Goal: Task Accomplishment & Management: Complete application form

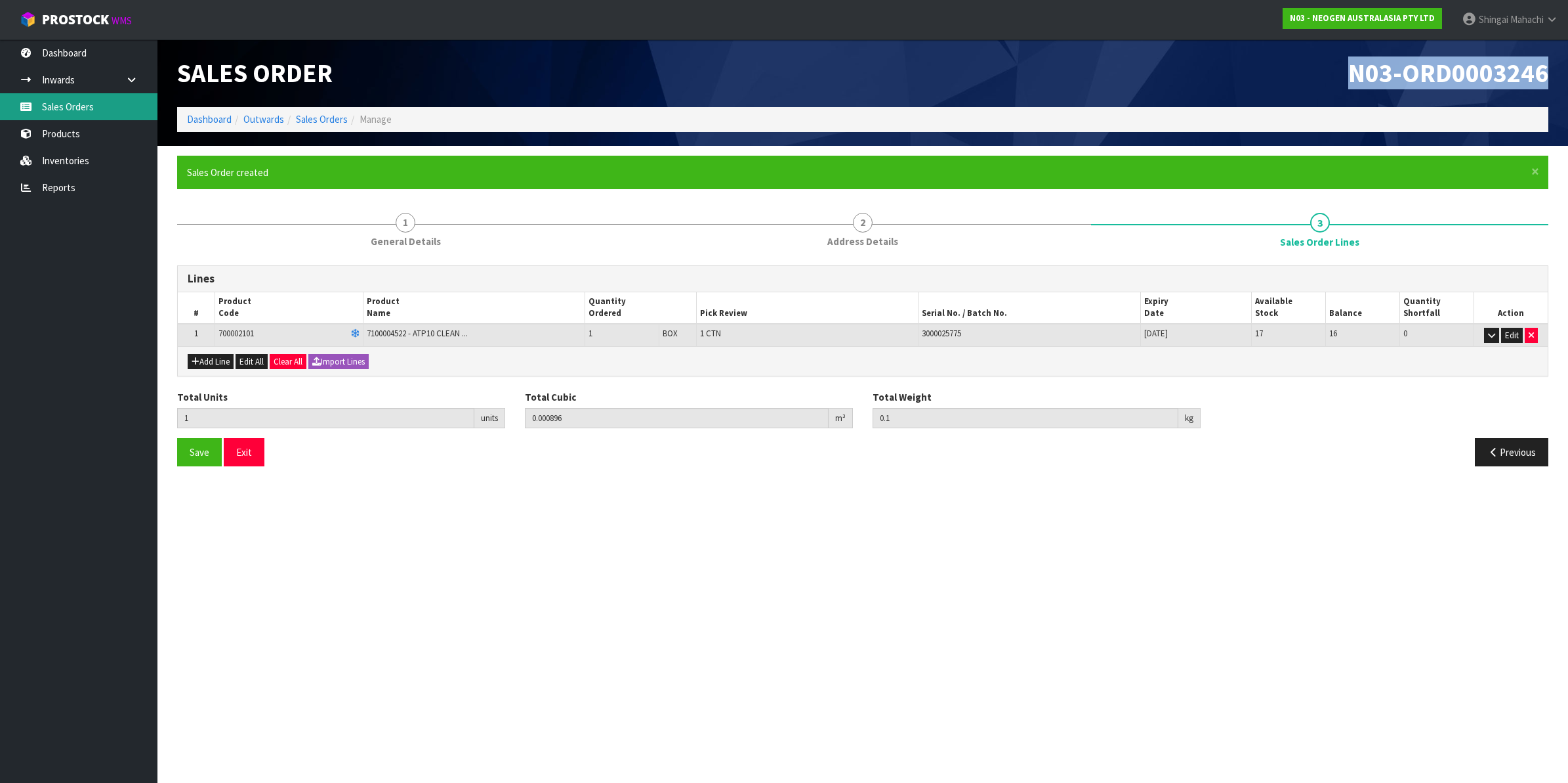
click at [93, 106] on link "Sales Orders" at bounding box center [78, 106] width 157 height 27
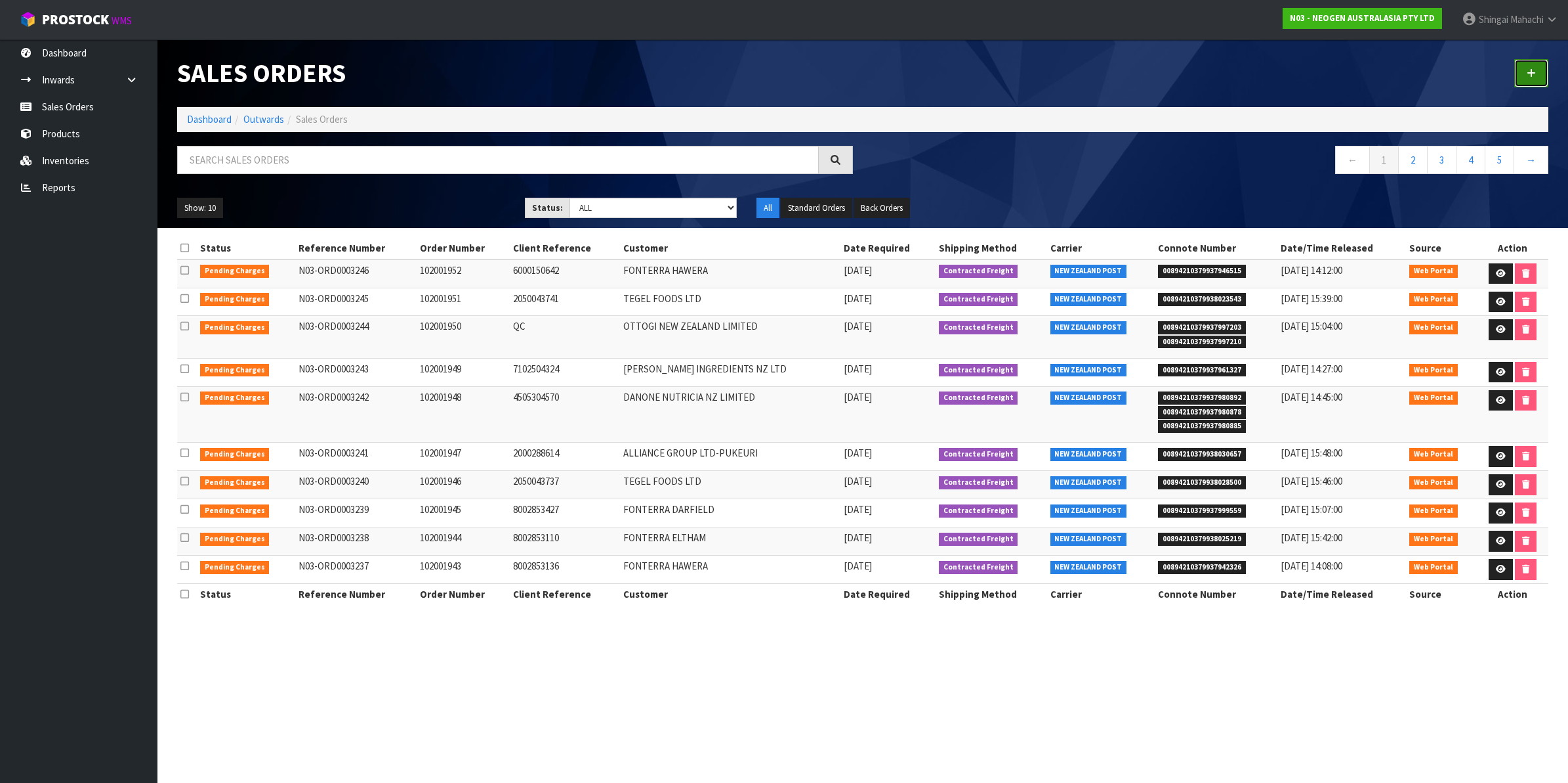
click at [1534, 69] on icon at bounding box center [1530, 73] width 9 height 10
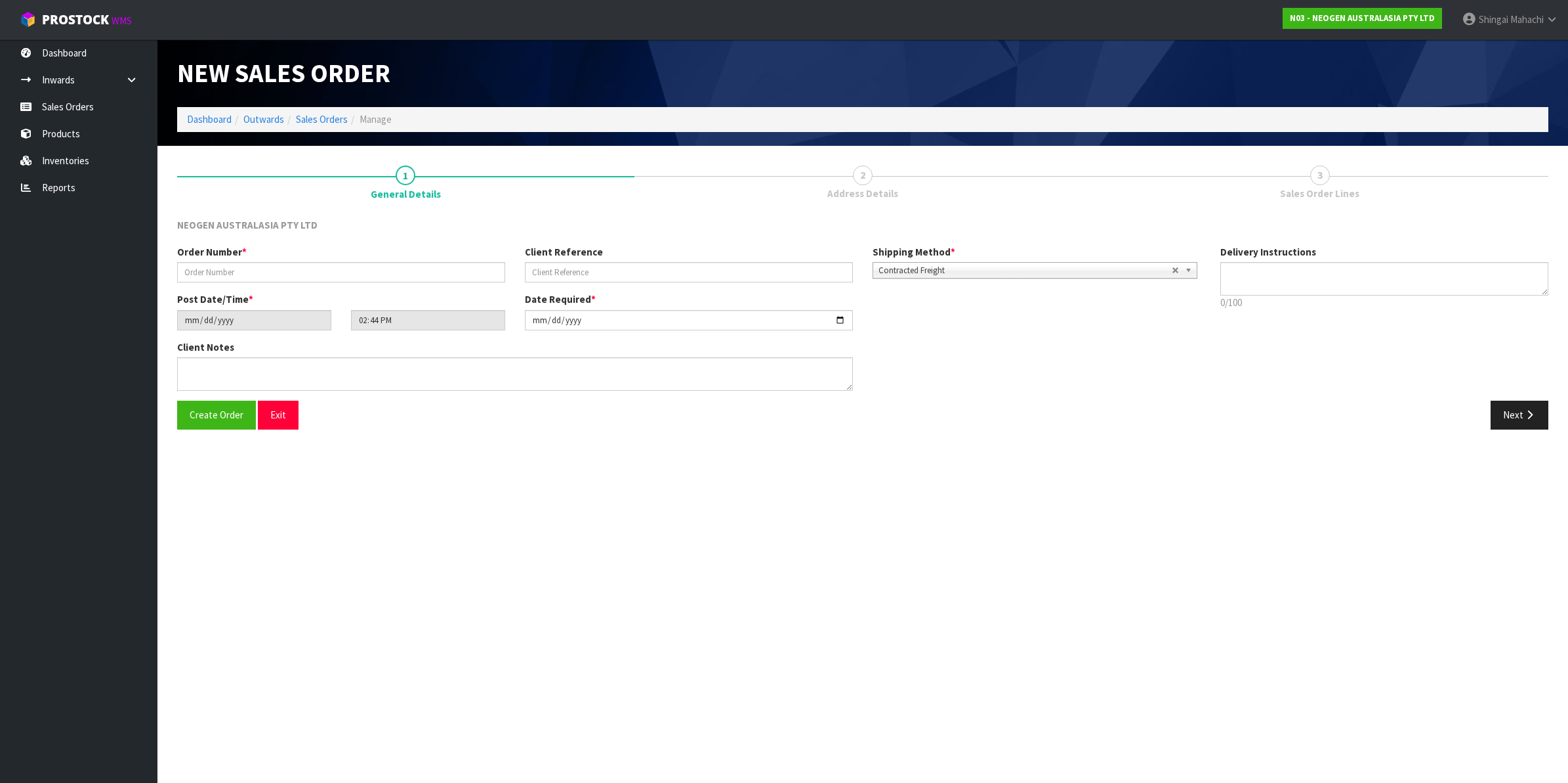
type textarea "CHILLED GOODS -OVERNIGHT"
click at [225, 267] on input "text" at bounding box center [341, 272] width 328 height 21
click at [218, 266] on input "text" at bounding box center [341, 272] width 328 height 21
paste input "FQL-HOX-MJO PO-203600198"
type input "FQL-HOX-MJO PO-203600198"
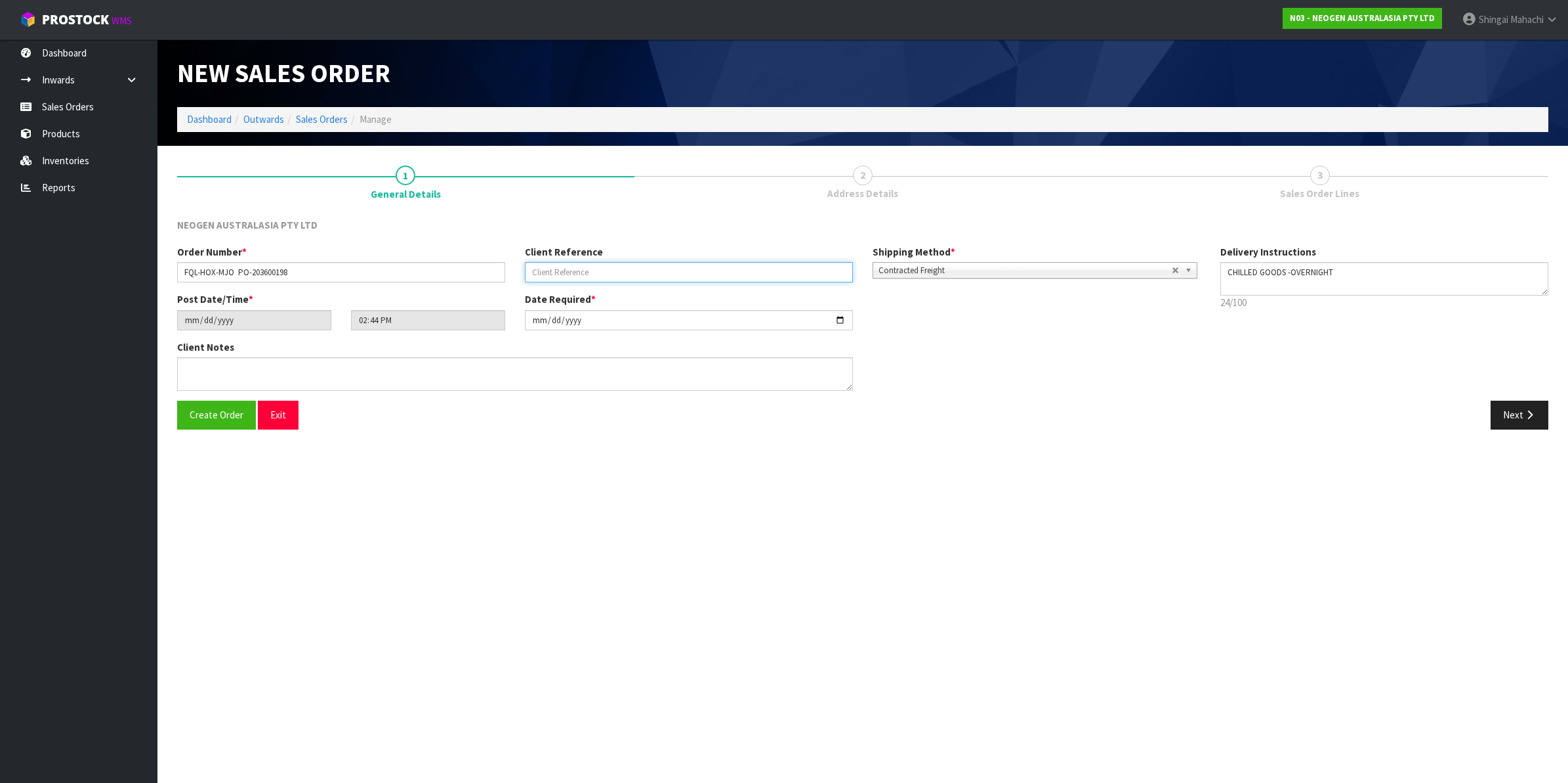
click at [585, 268] on input "text" at bounding box center [690, 272] width 328 height 21
paste input "FQL-HOX-MJO PO-203600198"
type input "PO-203600198"
click at [297, 270] on input "FQL-HOX-MJO PO-203600198" at bounding box center [341, 272] width 328 height 21
type input "FQL-HOX-MJO"
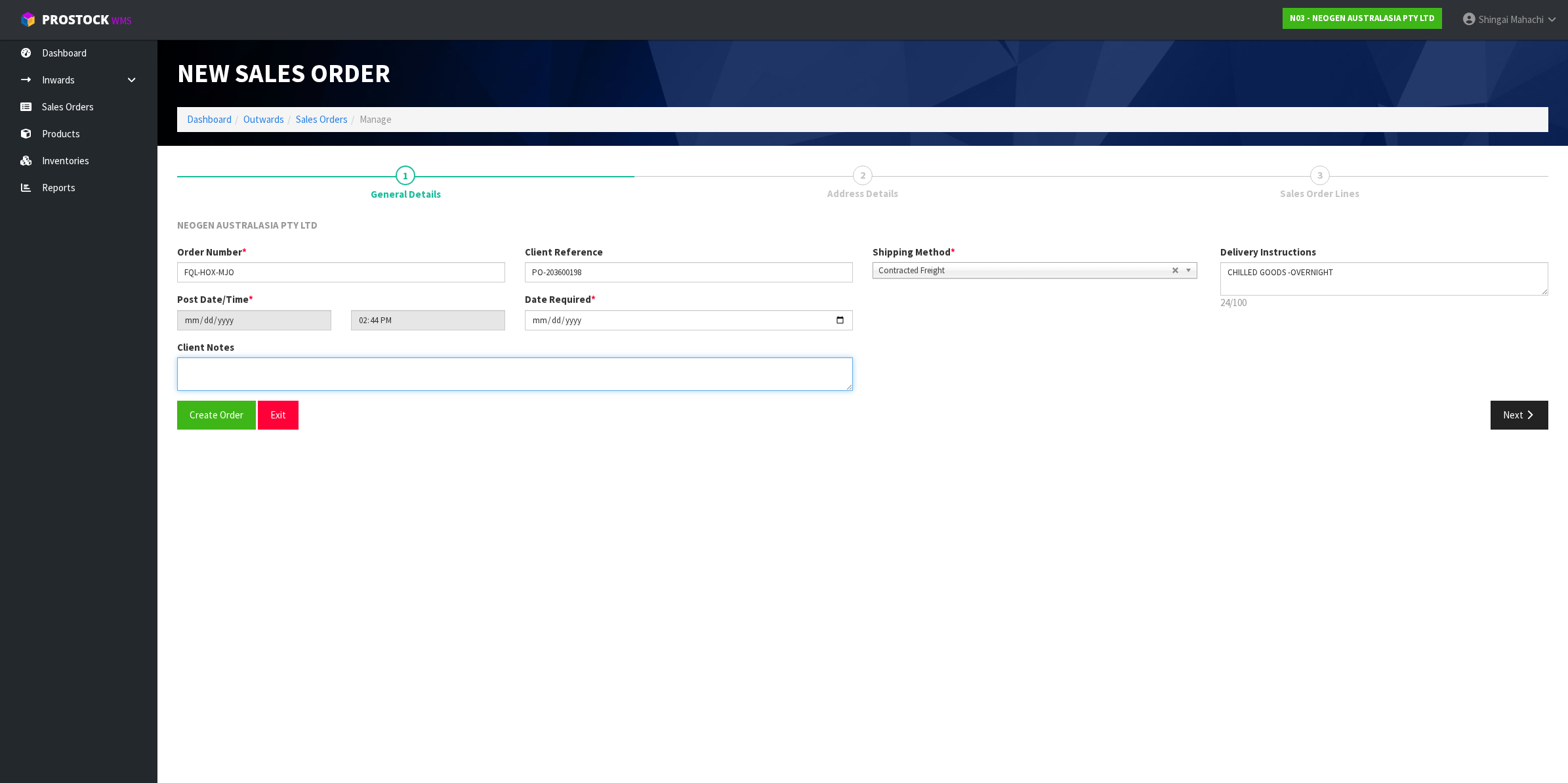
click at [222, 367] on textarea at bounding box center [514, 374] width 676 height 34
click at [199, 372] on textarea at bounding box center [514, 374] width 676 height 34
paste textarea "PLEASE NOTE - THIS BOX MUST COME FROM HELD WAREHOUSE – BATCH # 418325047A A BAR…"
type textarea "PLEASE NOTE - THIS BOX MUST COME FROM HELD WAREHOUSE – BATCH # 418325047A A BAR…"
click at [841, 317] on input "[DATE]" at bounding box center [690, 320] width 328 height 21
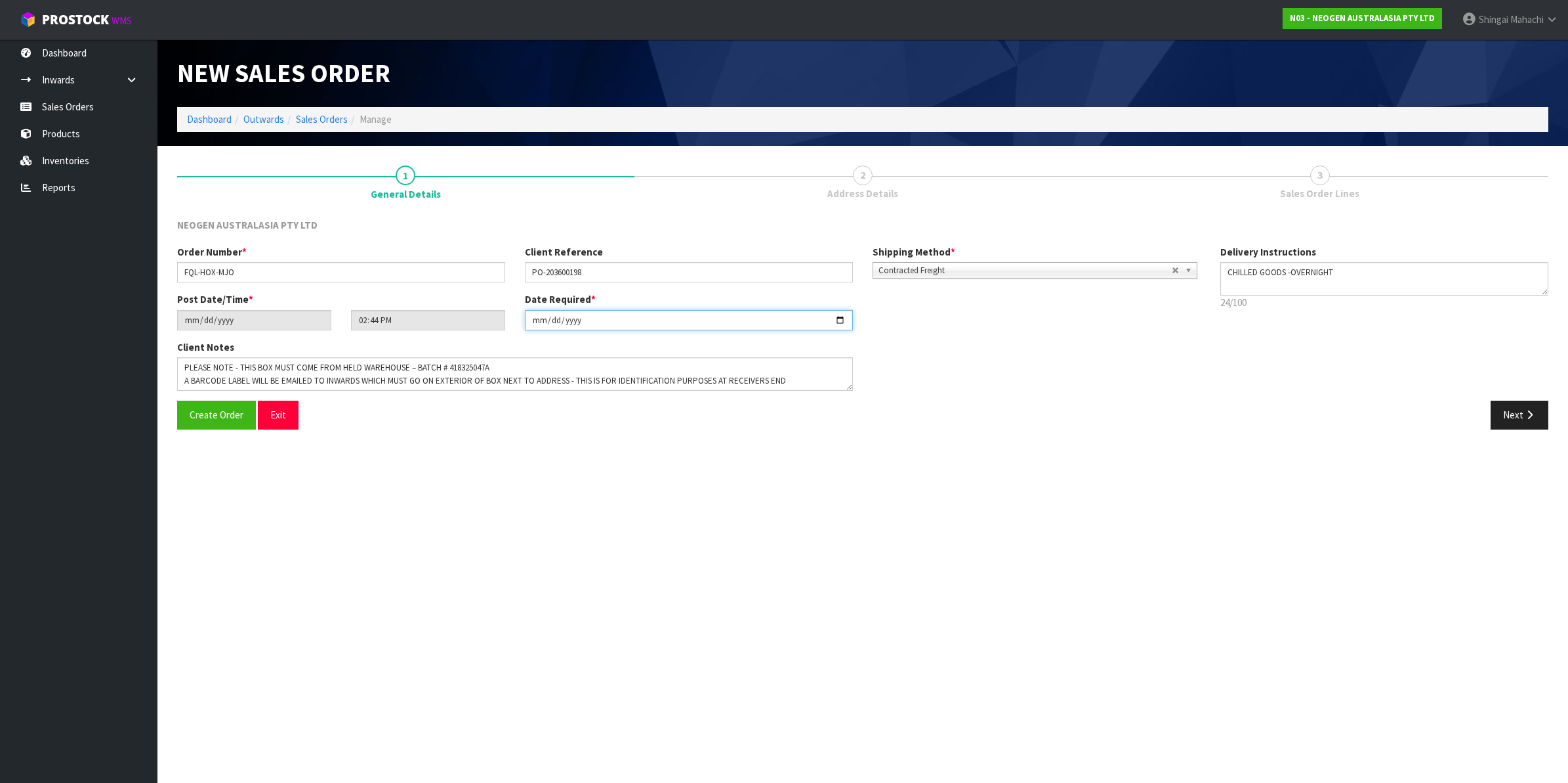
type input "[DATE]"
click at [1514, 419] on button "Next" at bounding box center [1520, 415] width 57 height 29
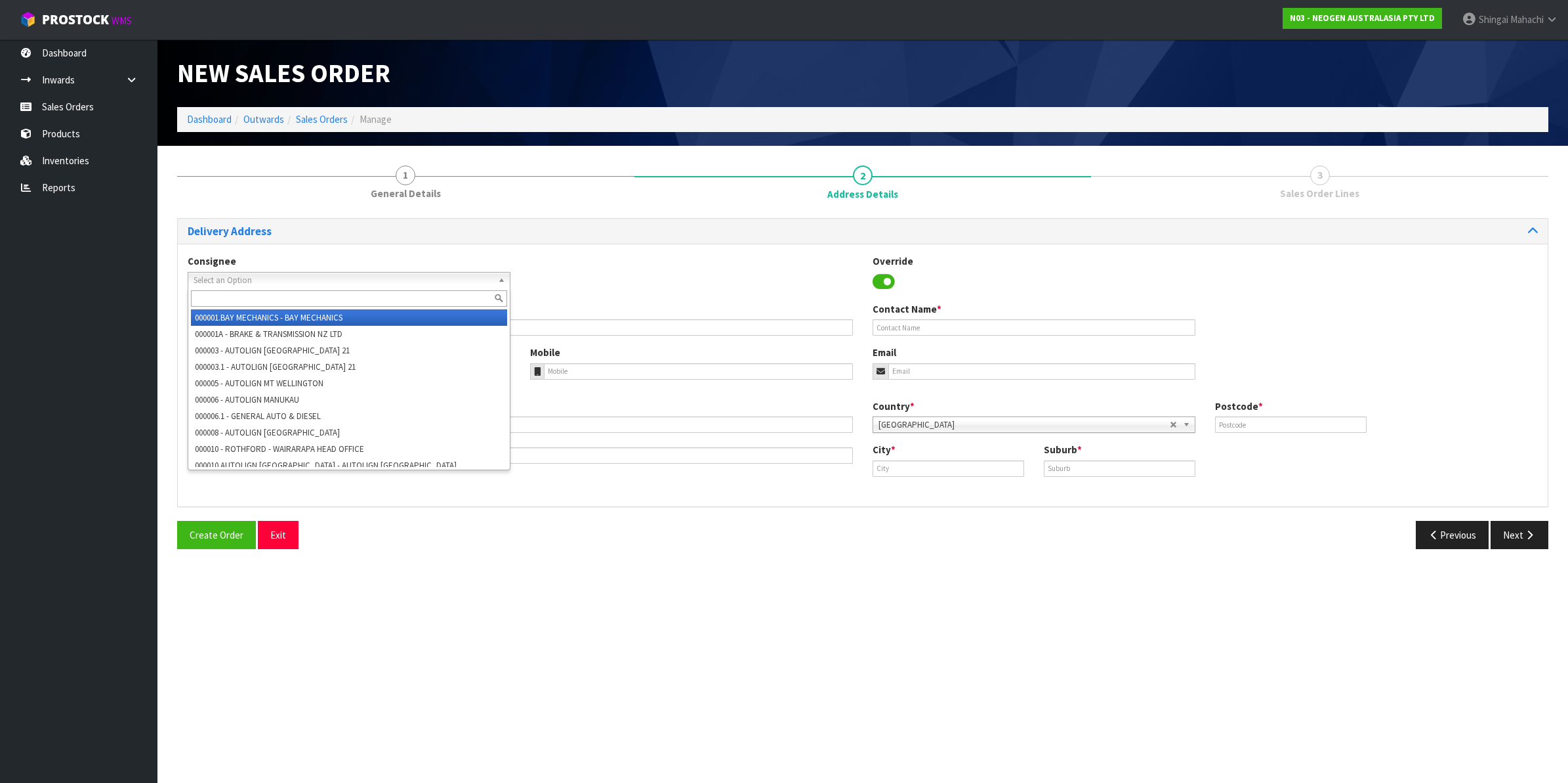
click at [225, 283] on span "Select an Option" at bounding box center [343, 280] width 299 height 16
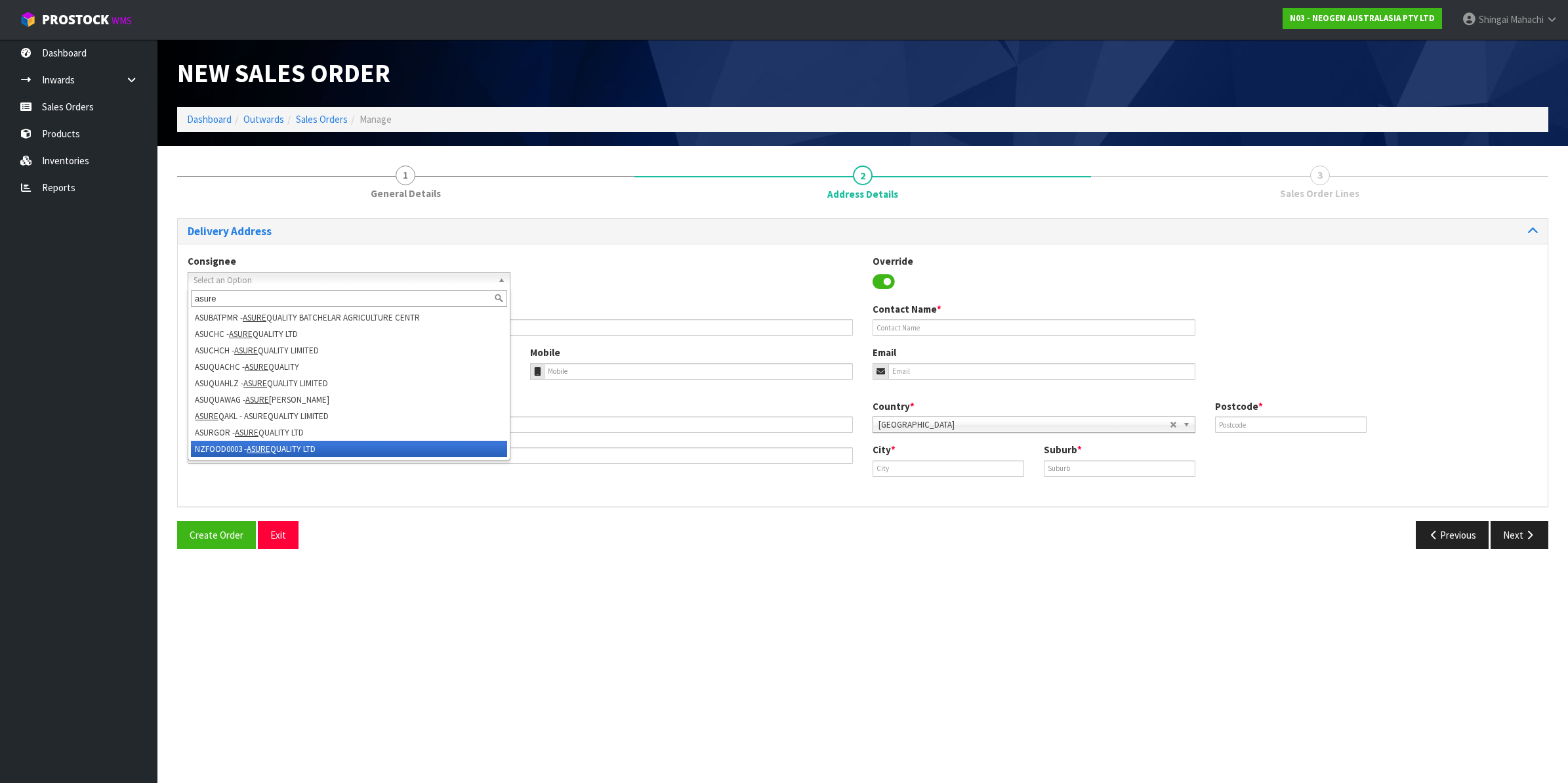
type input "asure"
click at [244, 447] on li "NZFOOD0003 - ASURE QUALITY LTD" at bounding box center [349, 448] width 317 height 17
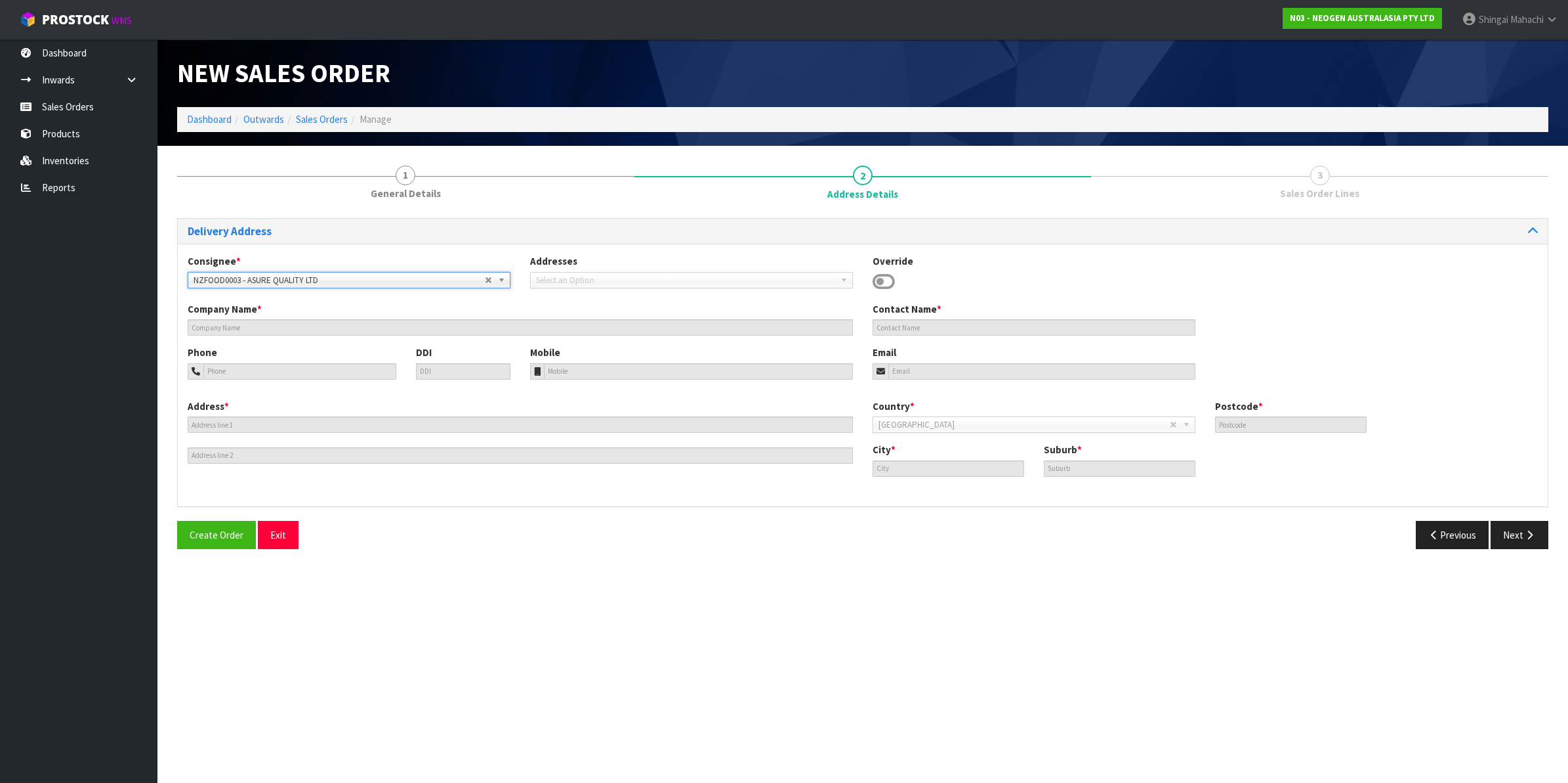
type input "ASURE QUALITY LTD"
type input "[STREET_ADDRESS]"
type input "0600"
type input "[GEOGRAPHIC_DATA]"
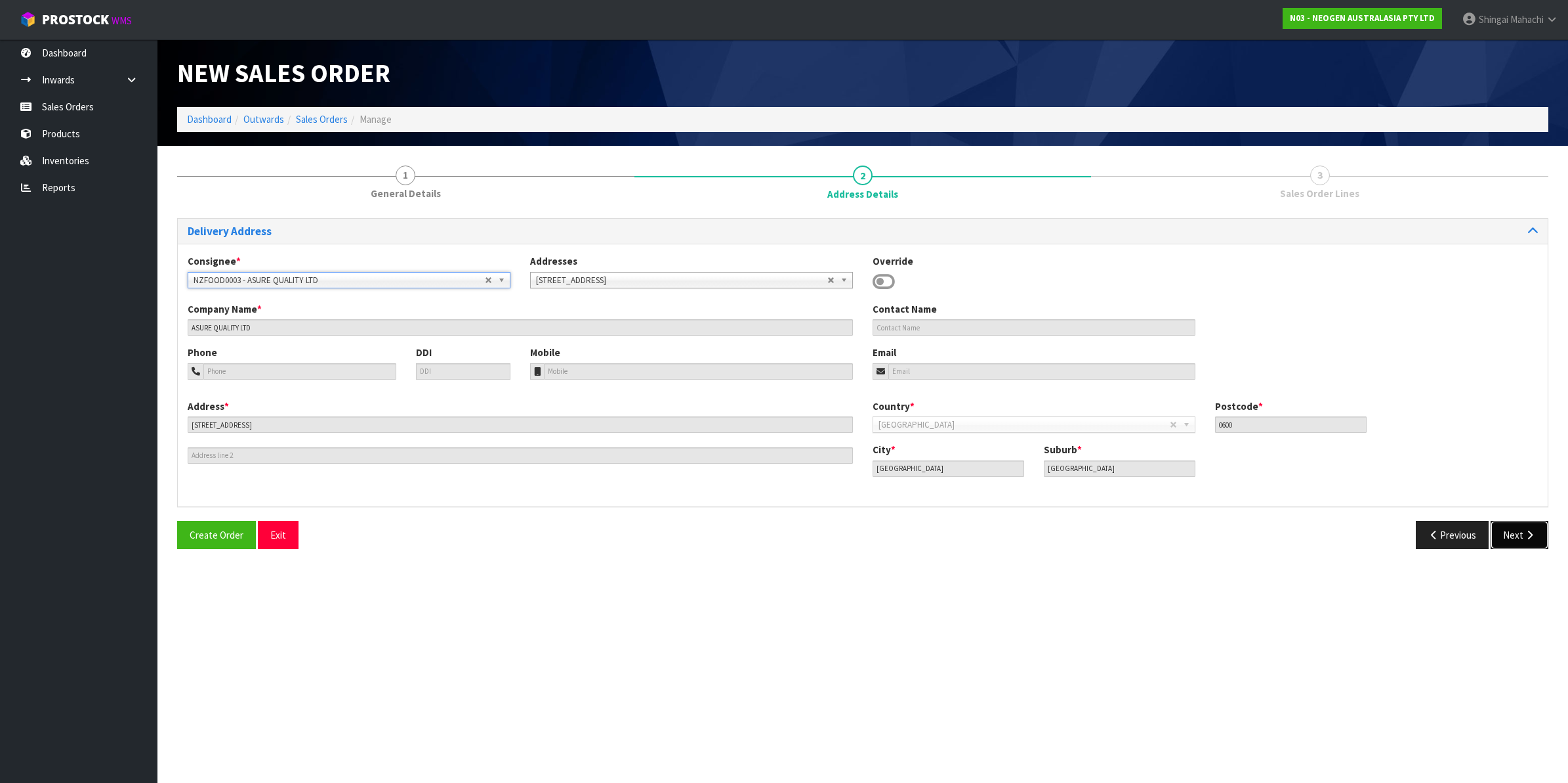
click at [1521, 532] on button "Next" at bounding box center [1520, 535] width 57 height 29
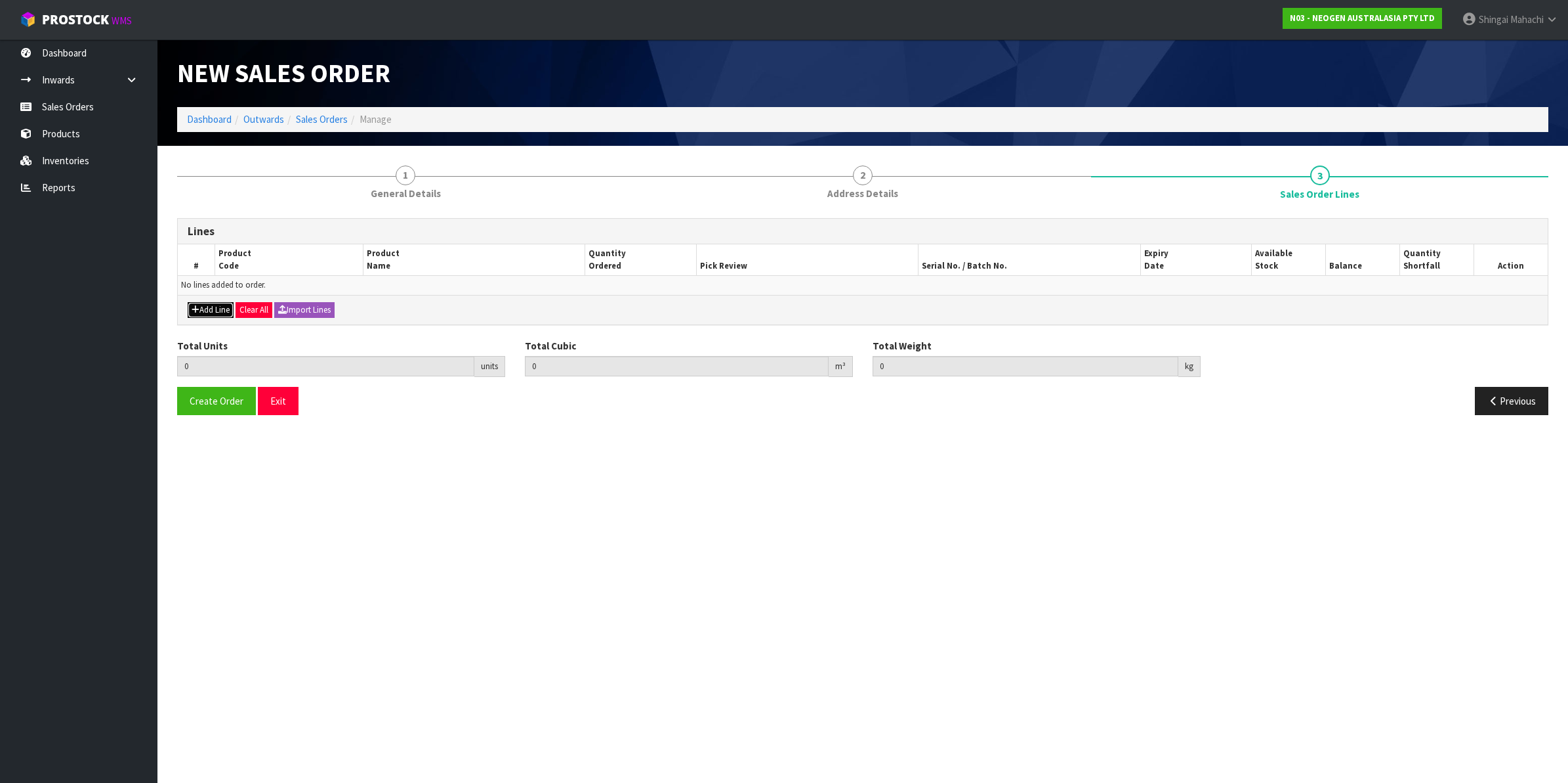
click at [214, 312] on button "Add Line" at bounding box center [211, 310] width 46 height 16
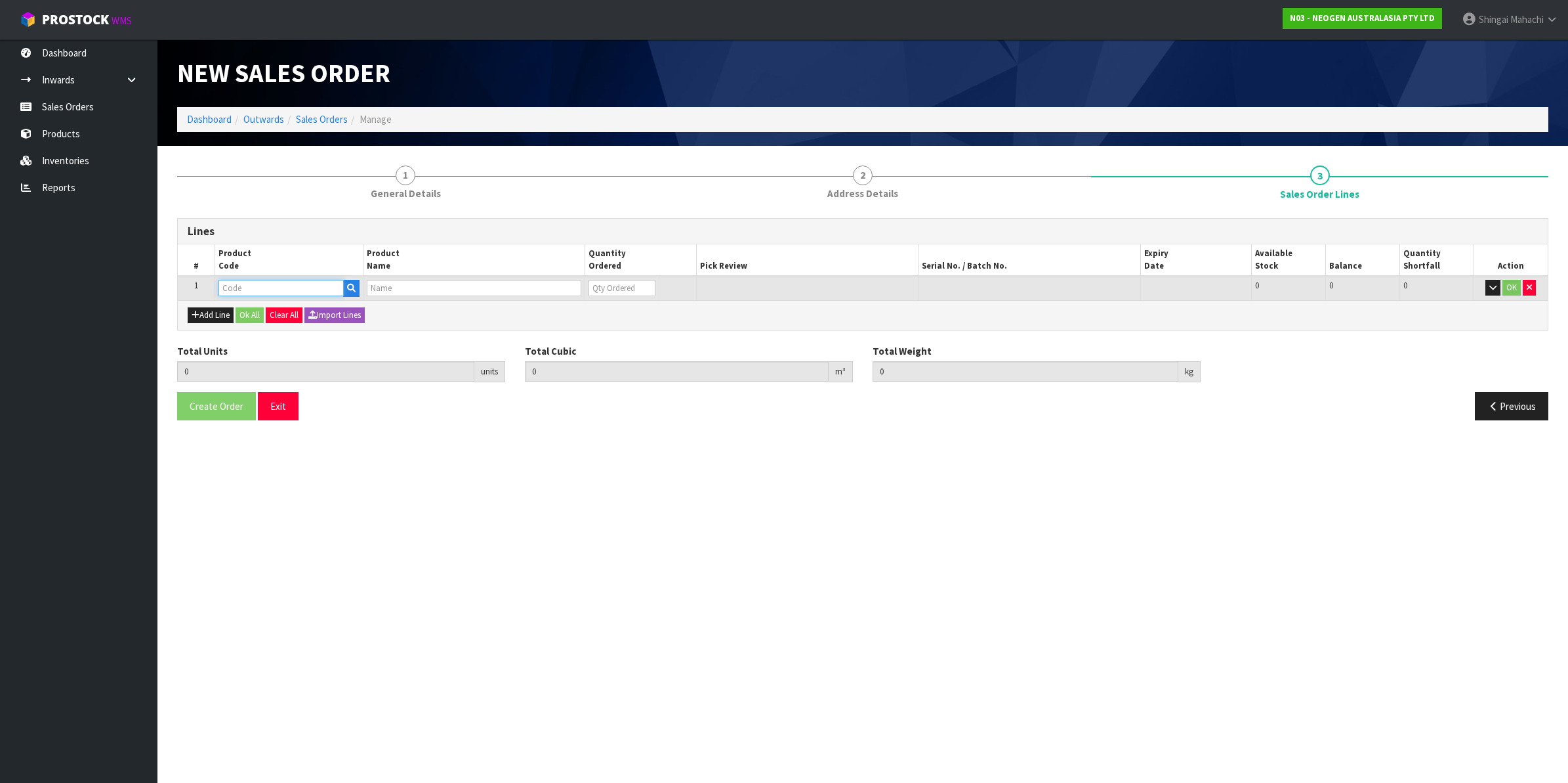
click at [246, 286] on input "text" at bounding box center [281, 288] width 126 height 17
type input "700002275"
type input "0.000000"
type input "0.000"
type input "7100126818 - 6420 PETRIFILM ENTEROBCT PLT 50/CS PL"
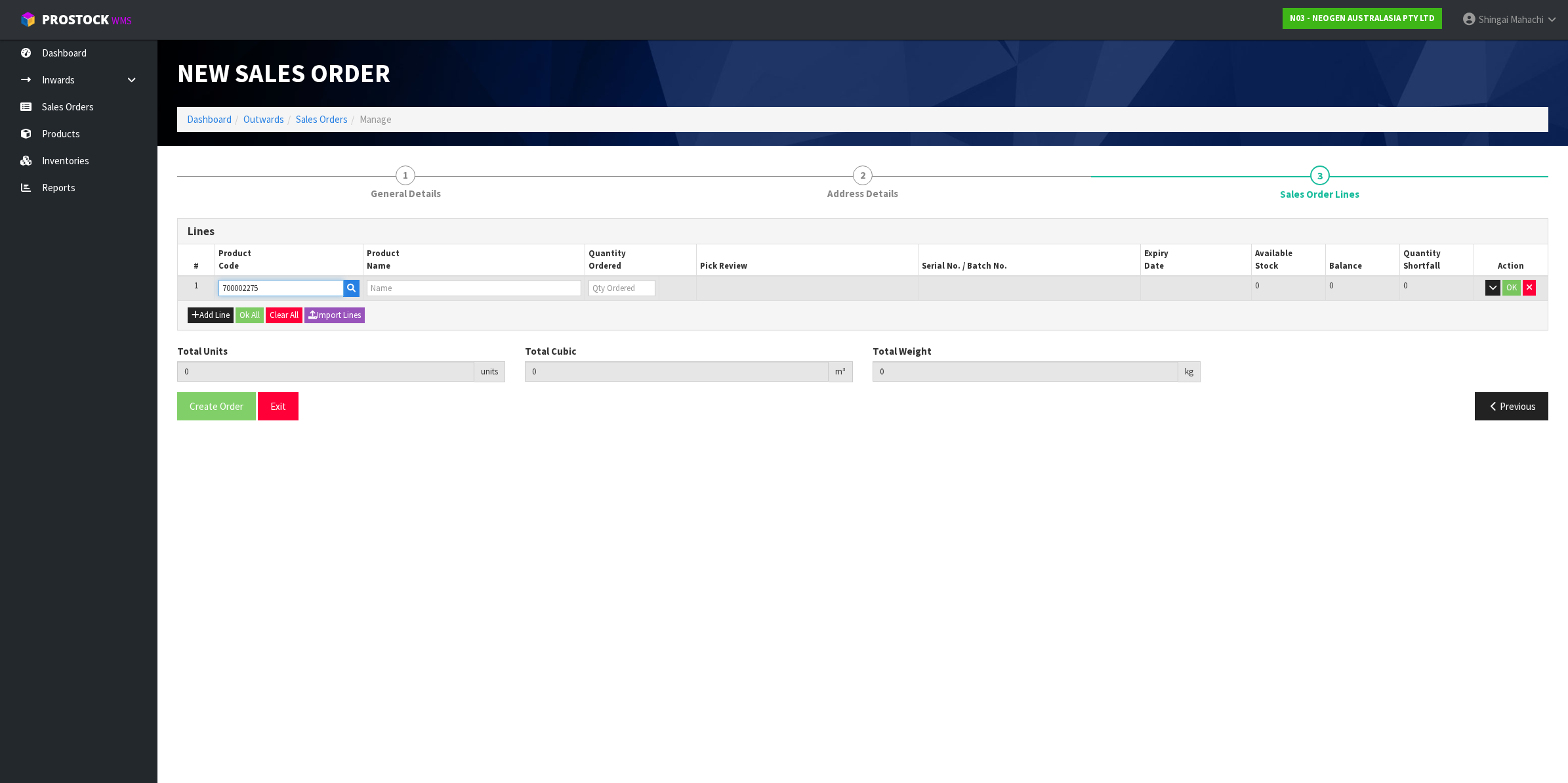
type input "0"
type input "700002275"
drag, startPoint x: 601, startPoint y: 293, endPoint x: 589, endPoint y: 297, distance: 12.6
click at [589, 297] on td "0" at bounding box center [622, 288] width 74 height 25
type input "1"
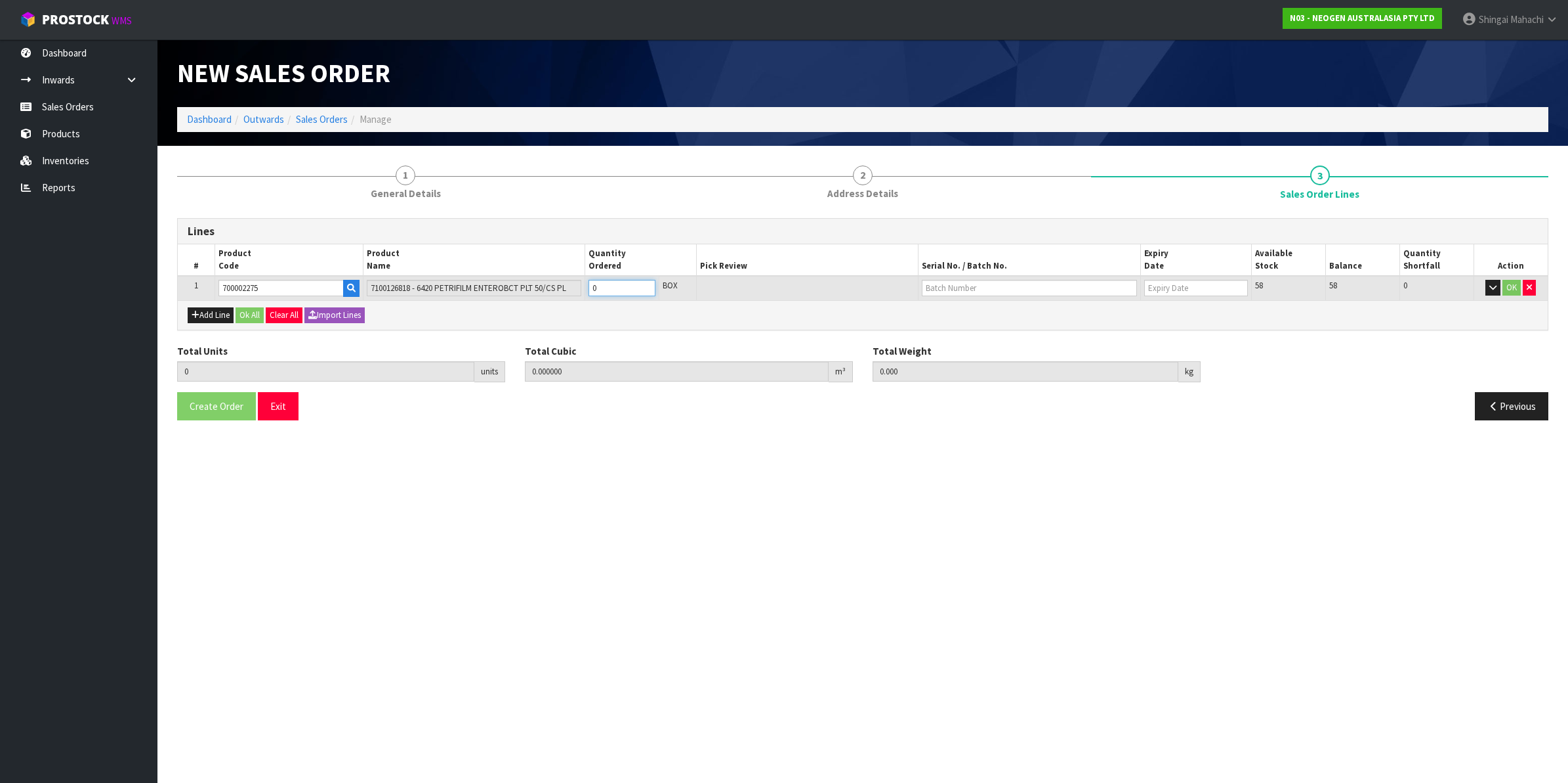
type input "0.001785"
type input "0.2"
type input "1"
click at [1512, 288] on button "OK" at bounding box center [1512, 288] width 19 height 16
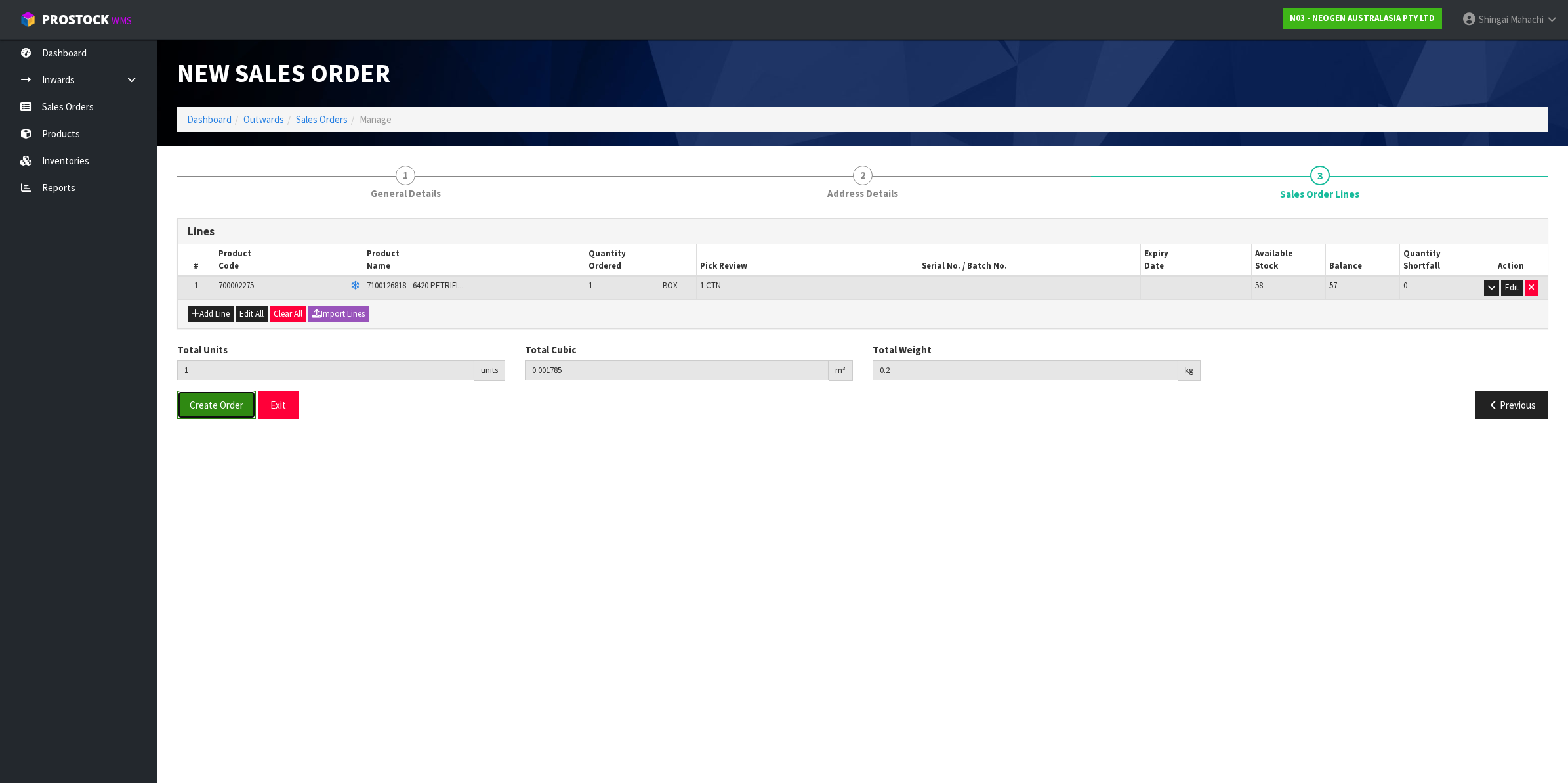
click at [227, 407] on span "Create Order" at bounding box center [217, 405] width 53 height 13
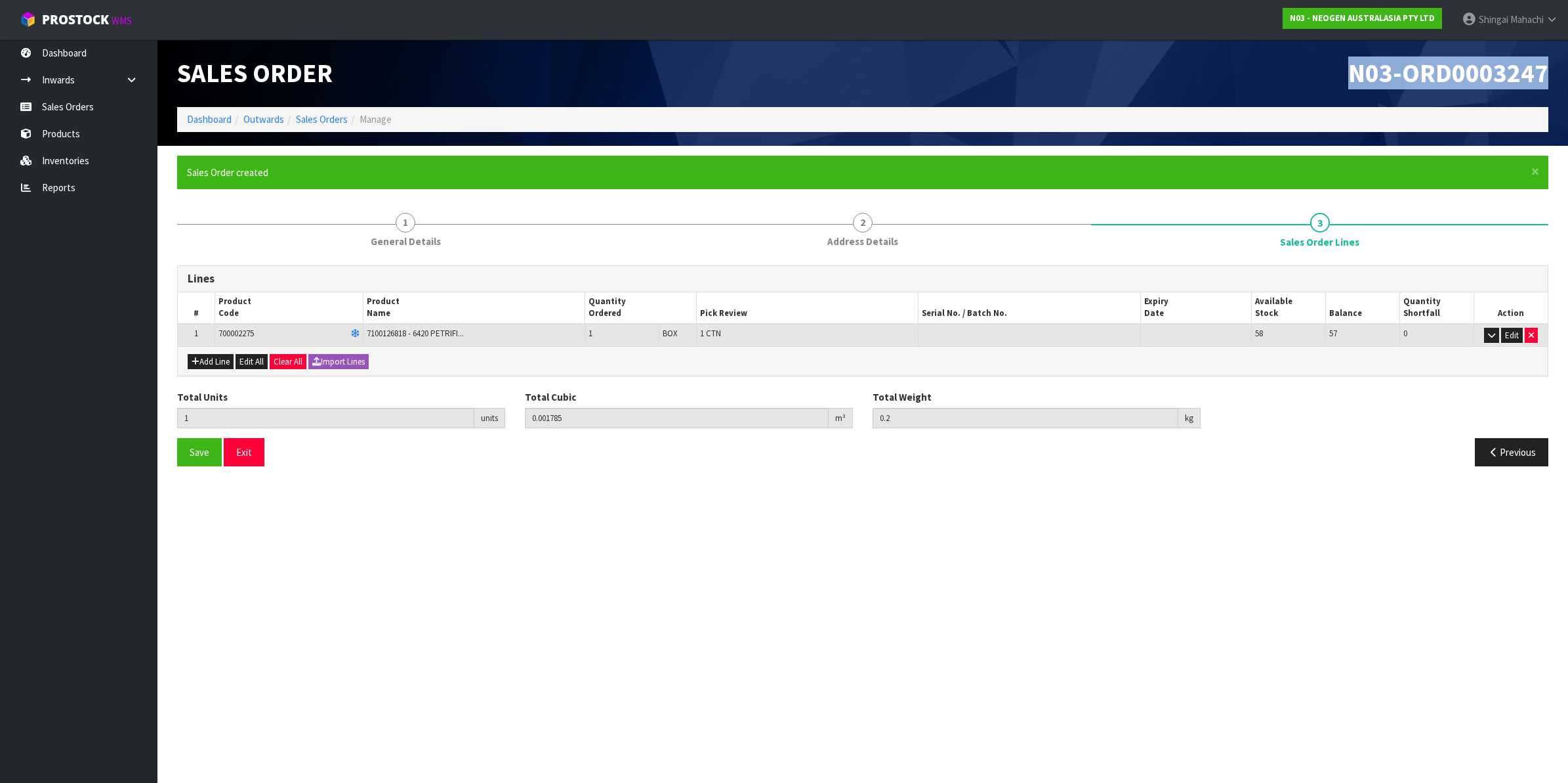
drag, startPoint x: 1347, startPoint y: 74, endPoint x: 1549, endPoint y: 77, distance: 202.0
click at [1549, 77] on div "N03-ORD0003247" at bounding box center [1210, 73] width 695 height 67
copy span "N03-ORD0003247"
click at [326, 118] on link "Sales Orders" at bounding box center [322, 119] width 51 height 13
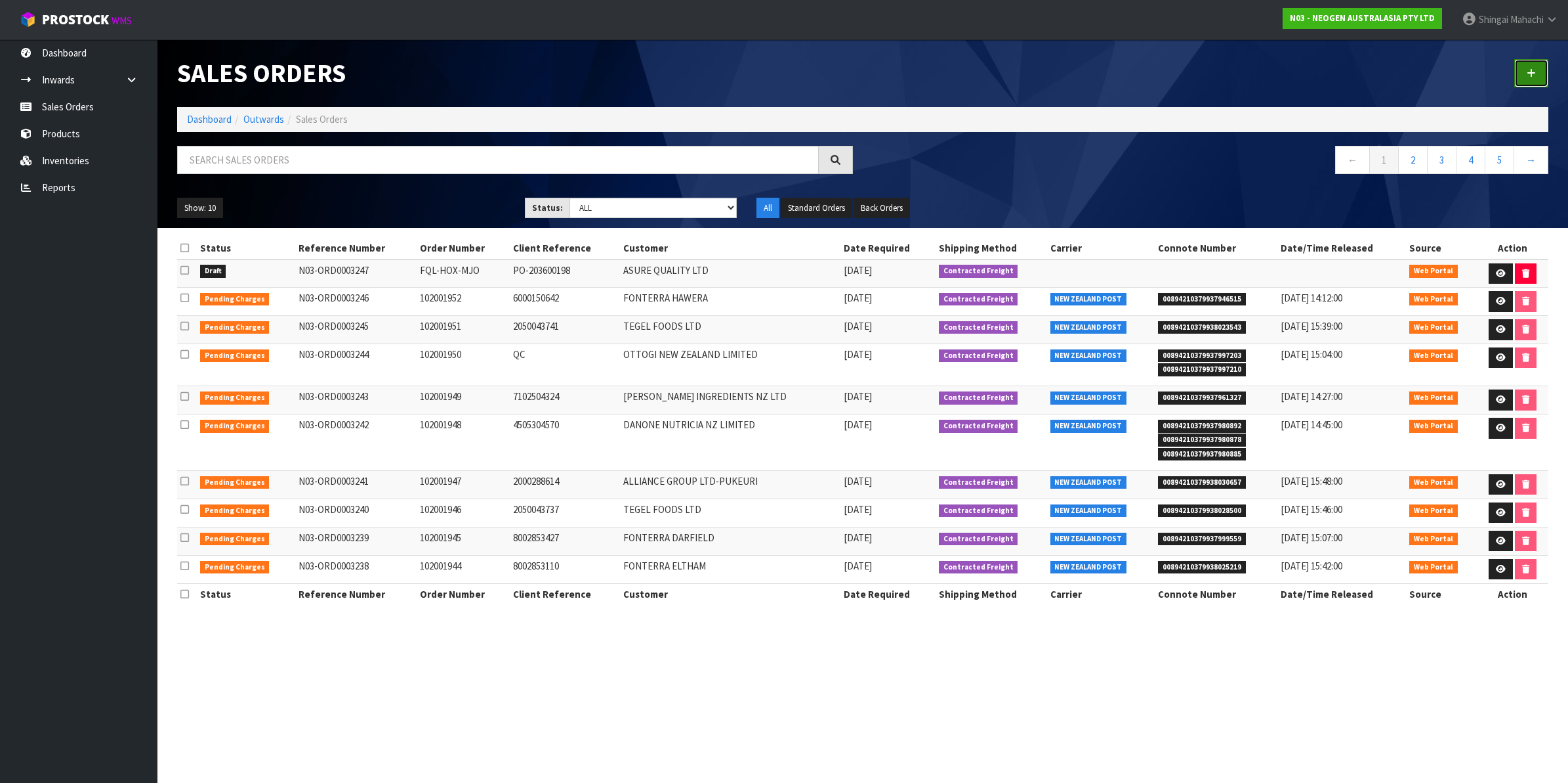
click at [1533, 77] on icon at bounding box center [1530, 73] width 9 height 10
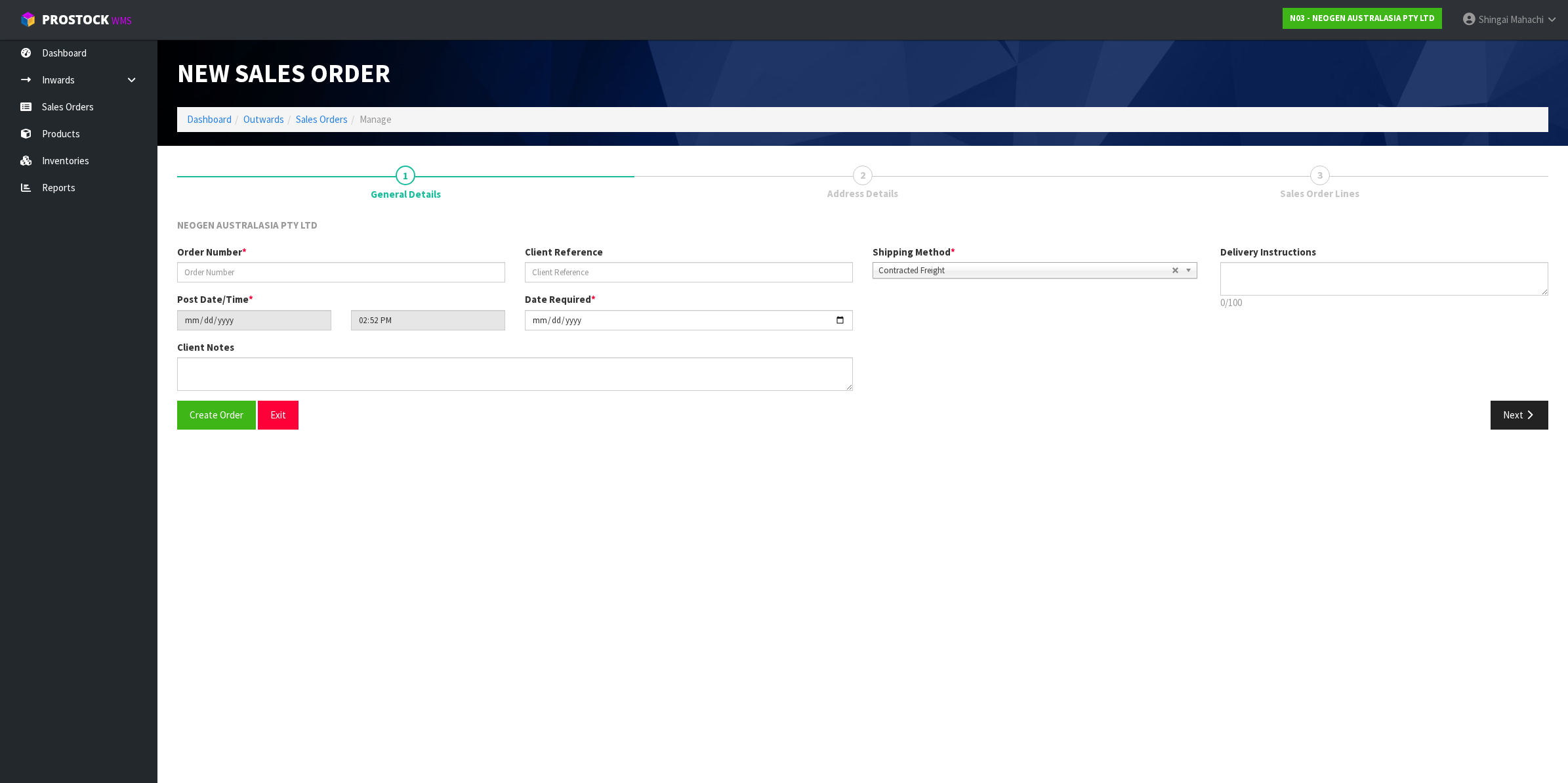
type textarea "CHILLED GOODS -OVERNIGHT"
click at [277, 272] on input "text" at bounding box center [341, 272] width 328 height 21
click at [239, 273] on input "text" at bounding box center [341, 272] width 328 height 21
paste input "NBE-GOX-IGQ PO-203600198"
type input "NBE-GOX-IGQ PO-203600198"
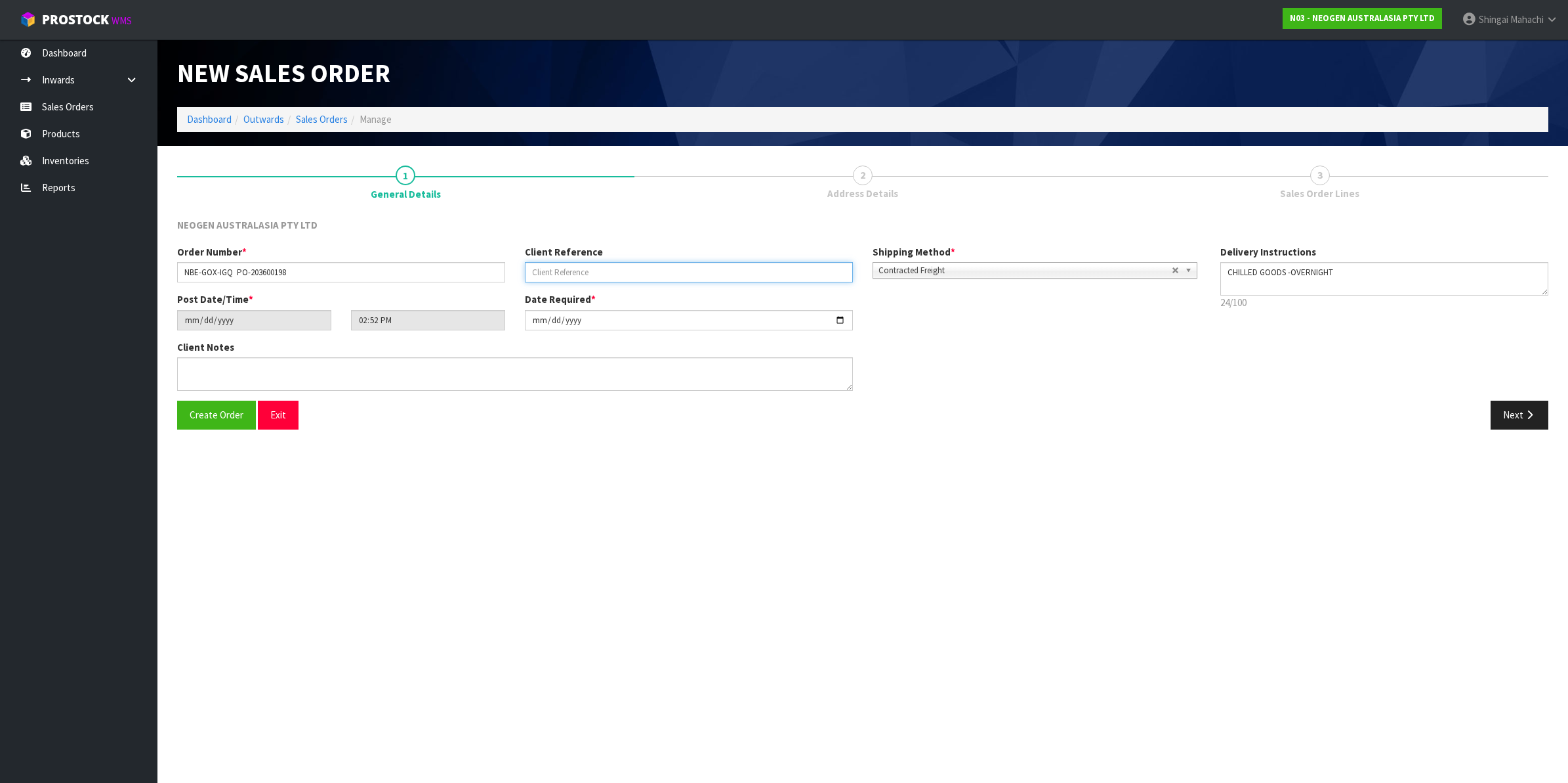
click at [611, 262] on input "text" at bounding box center [690, 272] width 328 height 21
paste input "NBE-GOX-IGQ PO-203600198"
type input "PO-203600198"
click at [295, 267] on input "NBE-GOX-IGQ PO-203600198" at bounding box center [341, 272] width 328 height 21
type input "NBE-GOX-IGQ"
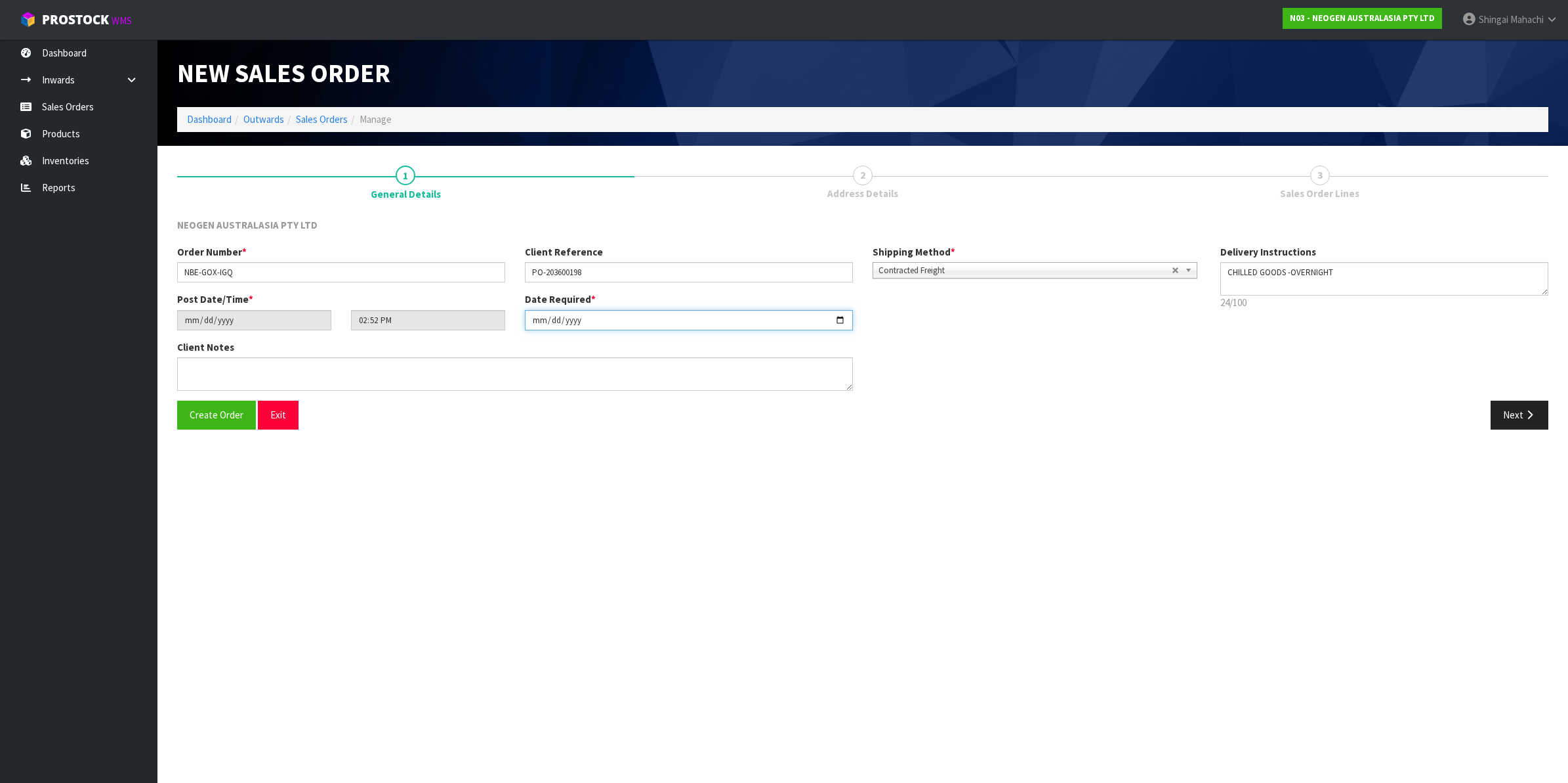
click at [840, 320] on input "[DATE]" at bounding box center [690, 320] width 328 height 21
type input "[DATE]"
click at [198, 369] on textarea at bounding box center [514, 374] width 676 height 34
click at [198, 365] on textarea at bounding box center [514, 374] width 676 height 34
paste textarea "PLEASE NOTE - THIS BOX MUST COME FROM HELD WAREHOUSE – BATCH # 418325115C A BAR…"
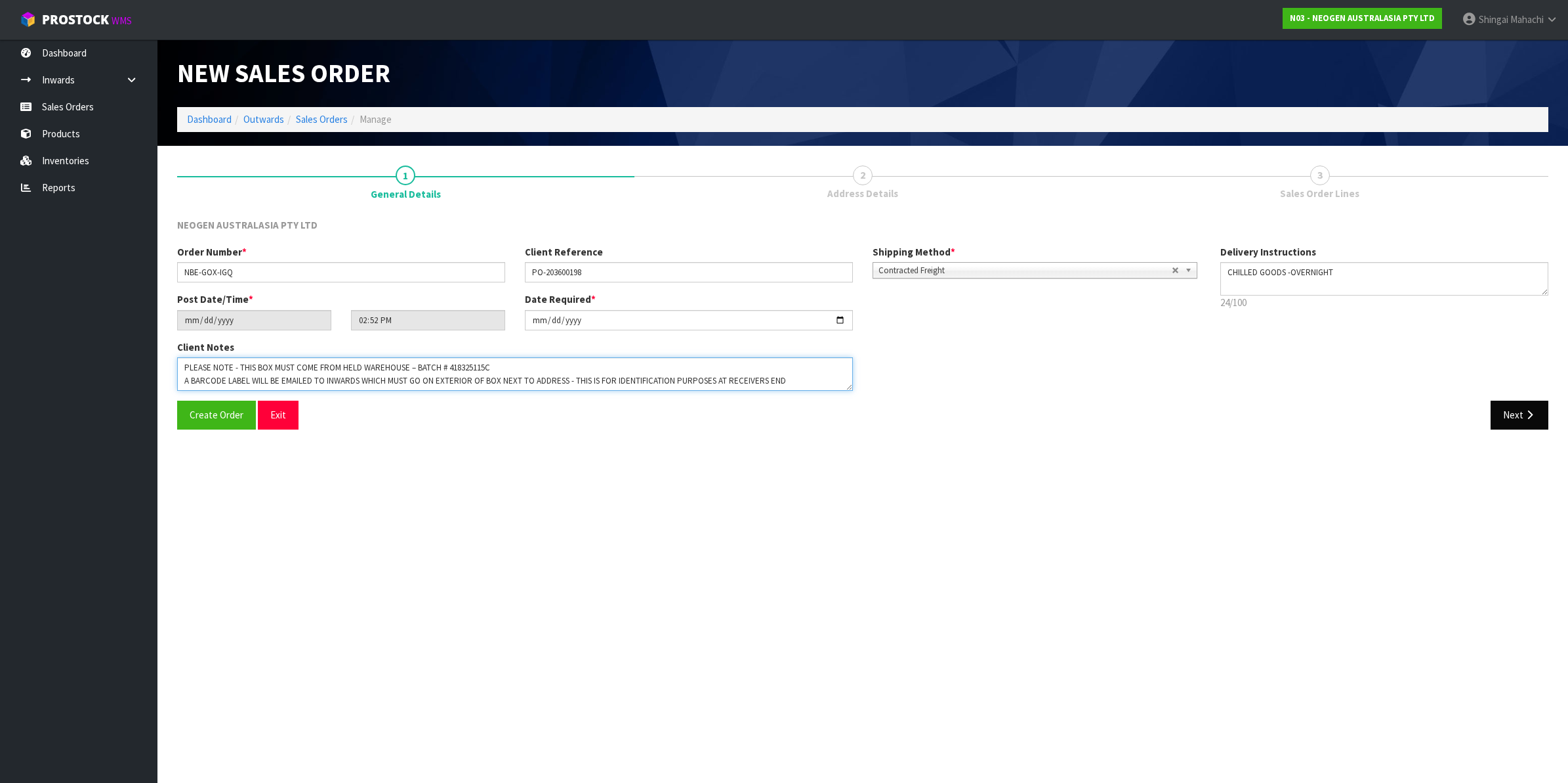
type textarea "PLEASE NOTE - THIS BOX MUST COME FROM HELD WAREHOUSE – BATCH # 418325115C A BAR…"
click at [1512, 408] on button "Next" at bounding box center [1520, 415] width 57 height 29
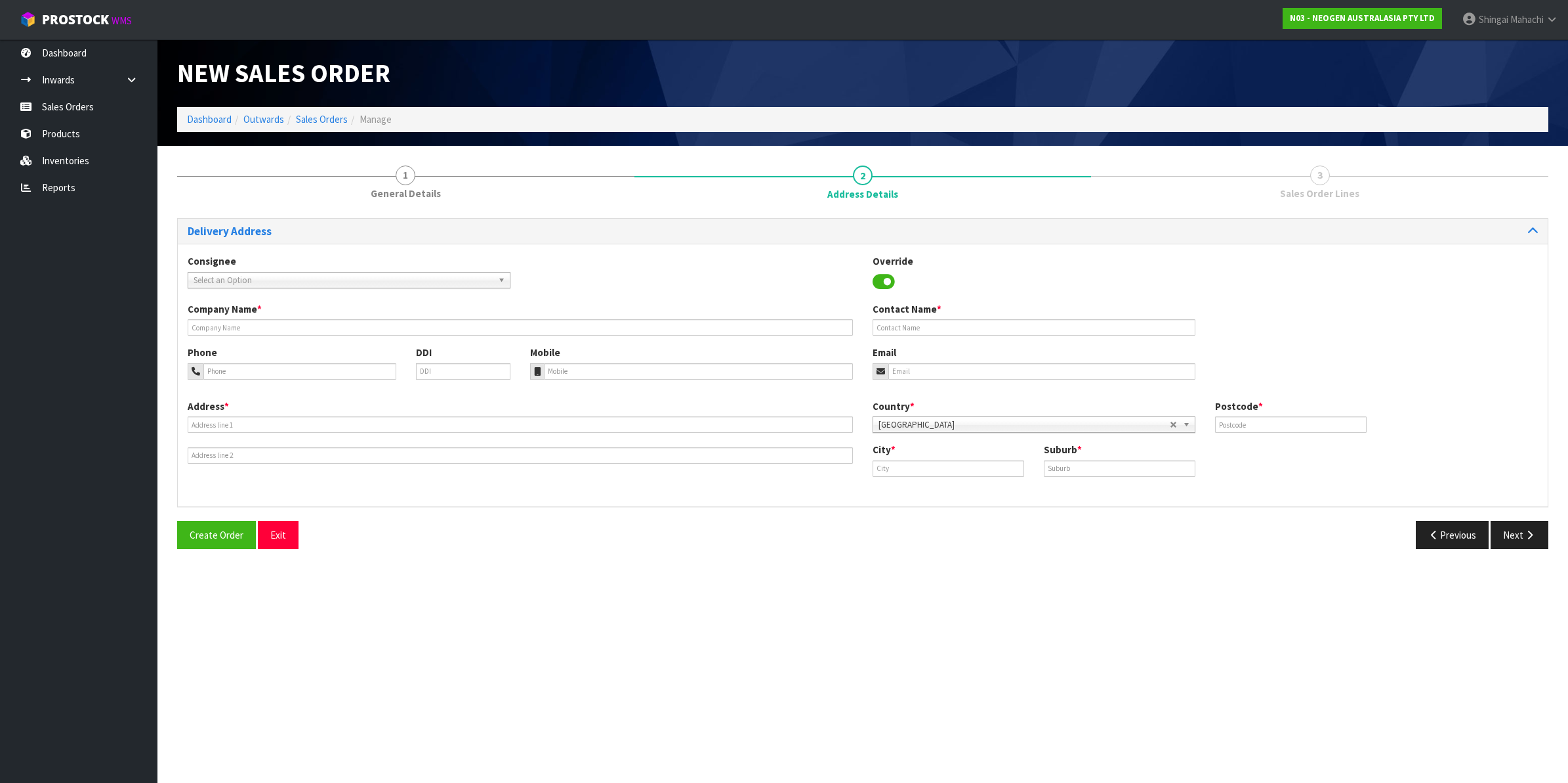
click at [244, 280] on span "Select an Option" at bounding box center [343, 280] width 299 height 16
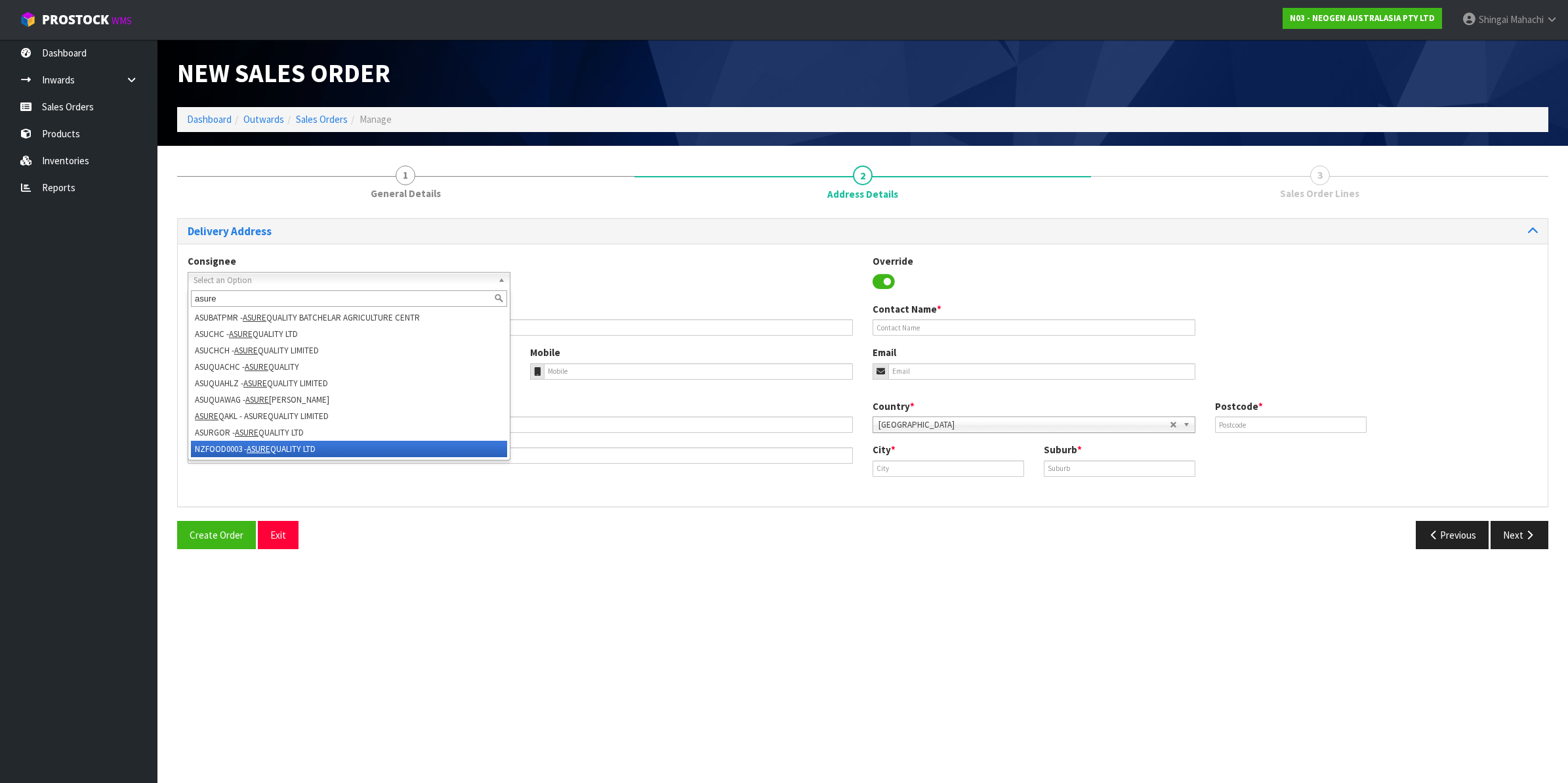
type input "asure"
click at [229, 450] on li "NZFOOD0003 - ASURE QUALITY LTD" at bounding box center [349, 448] width 317 height 17
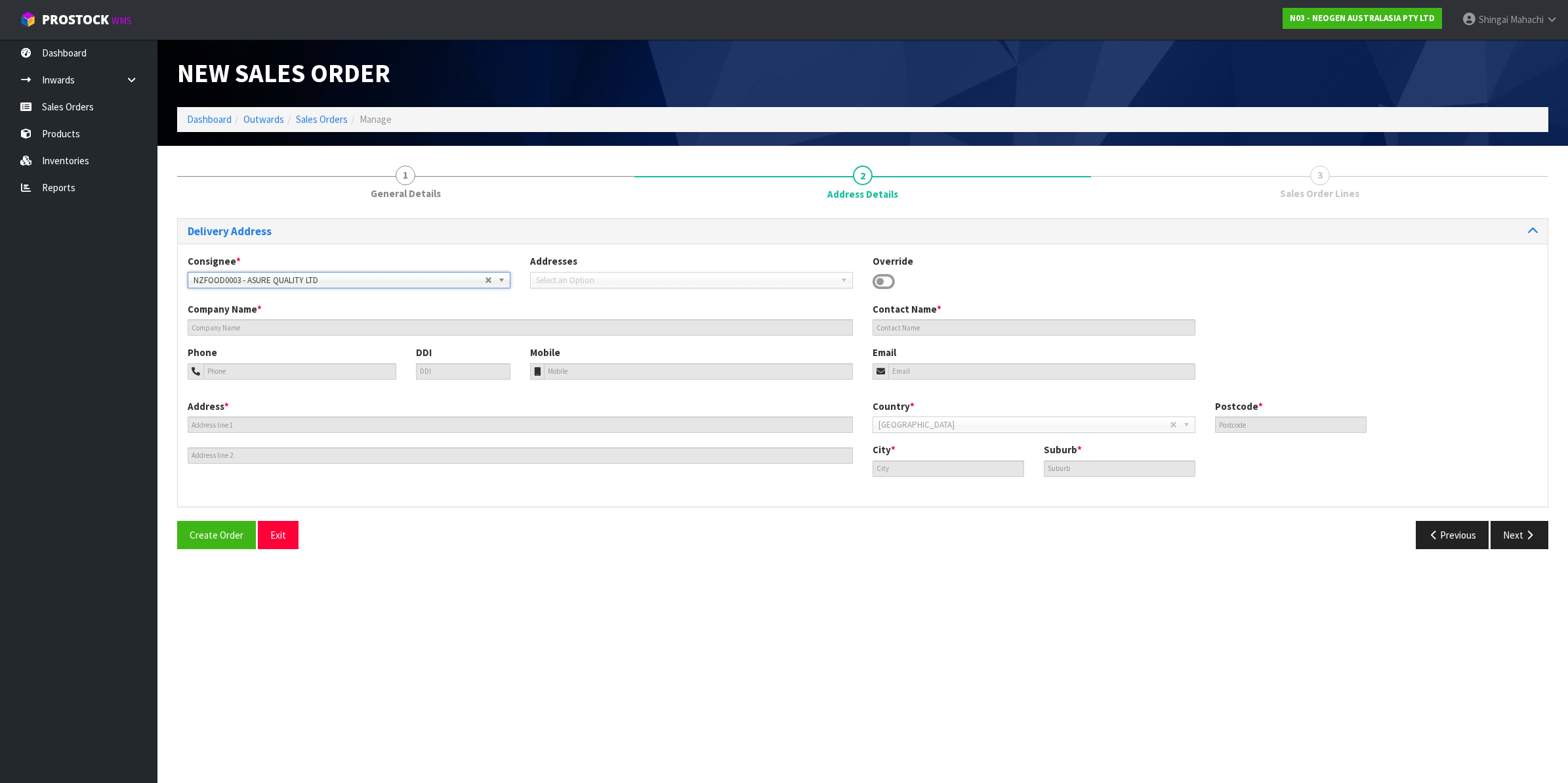
type input "ASURE QUALITY LTD"
type input "[STREET_ADDRESS]"
type input "0600"
type input "[GEOGRAPHIC_DATA]"
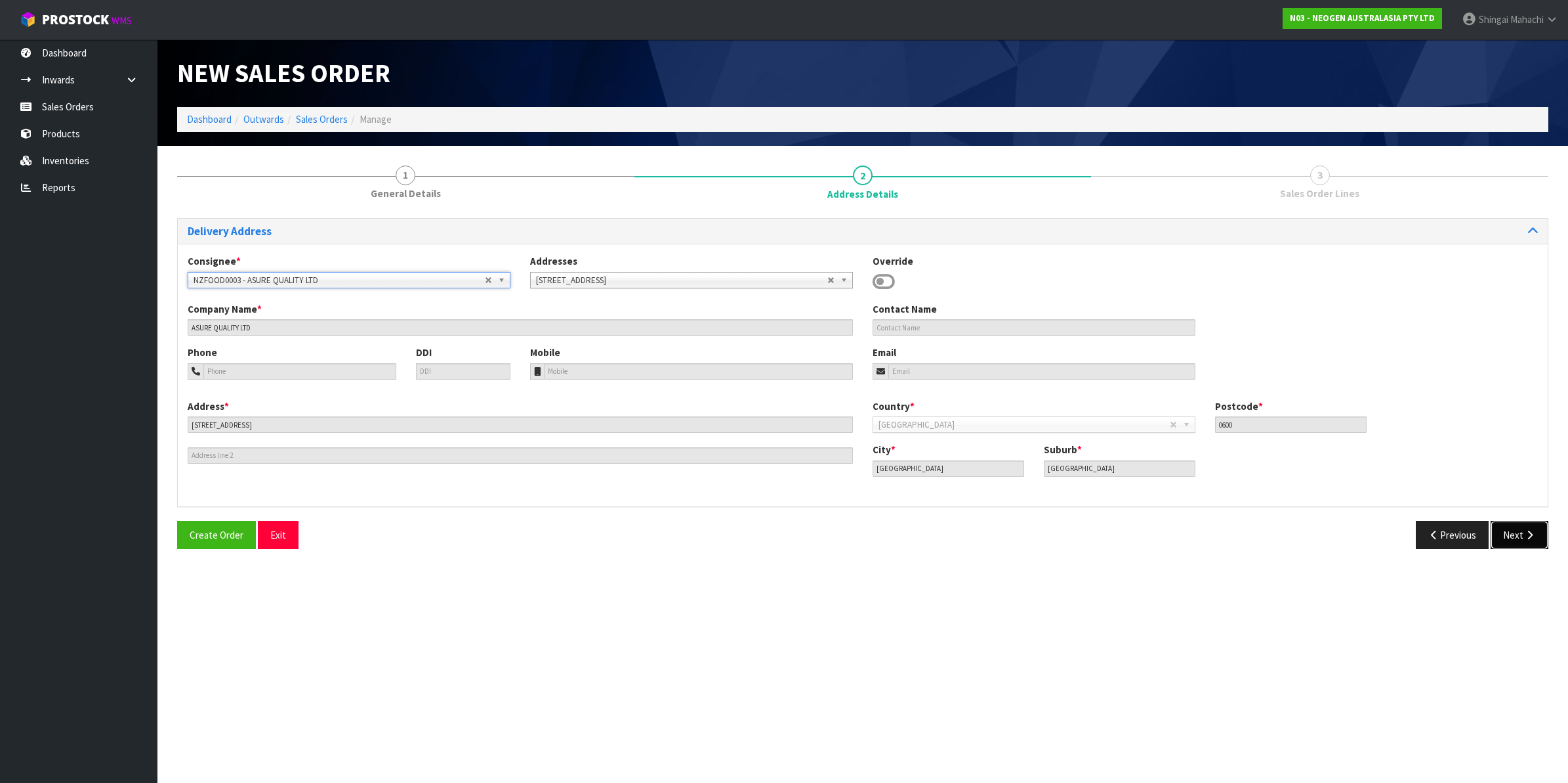
click at [1515, 534] on button "Next" at bounding box center [1520, 535] width 57 height 29
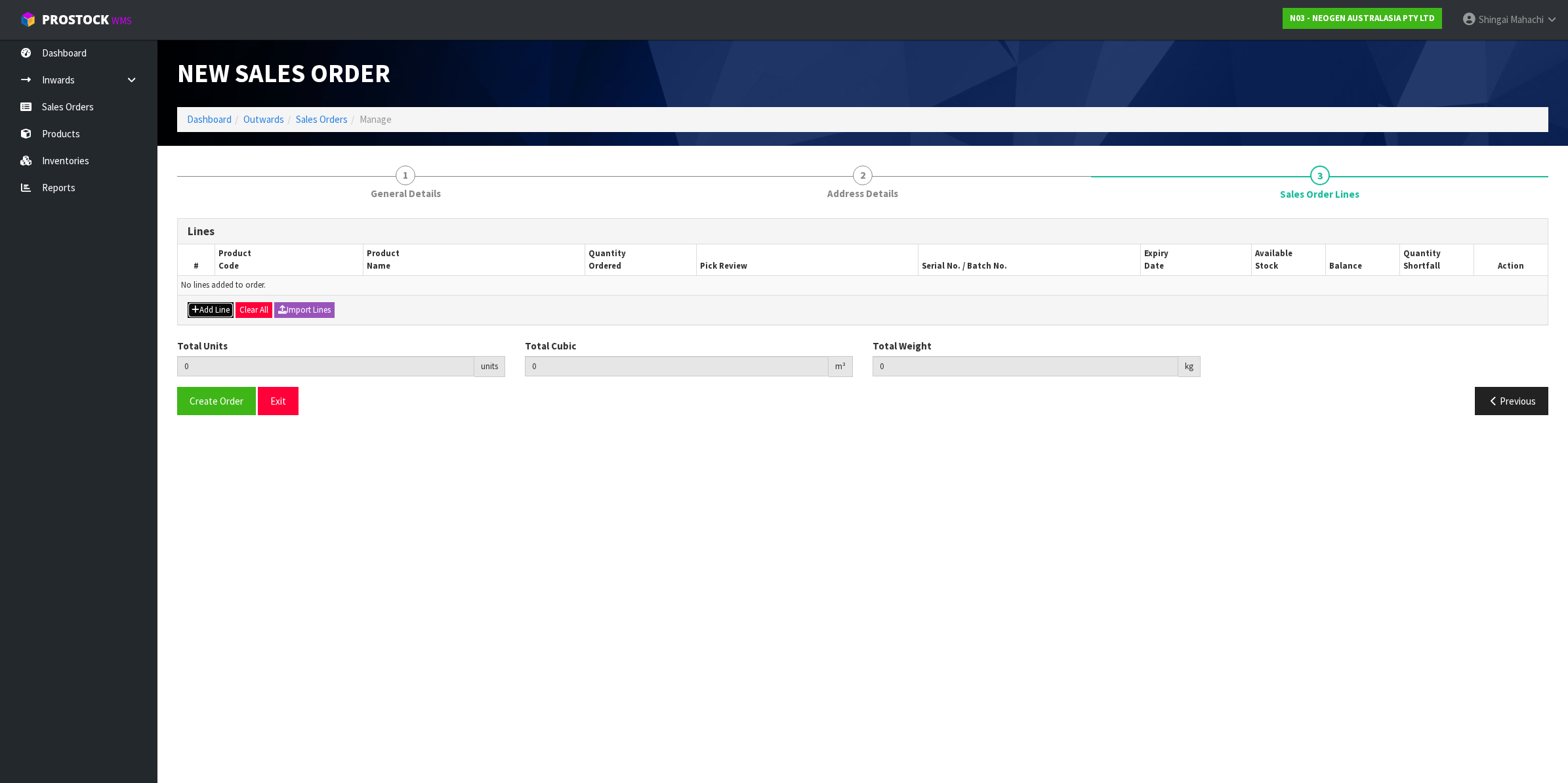
click at [222, 316] on button "Add Line" at bounding box center [211, 310] width 46 height 16
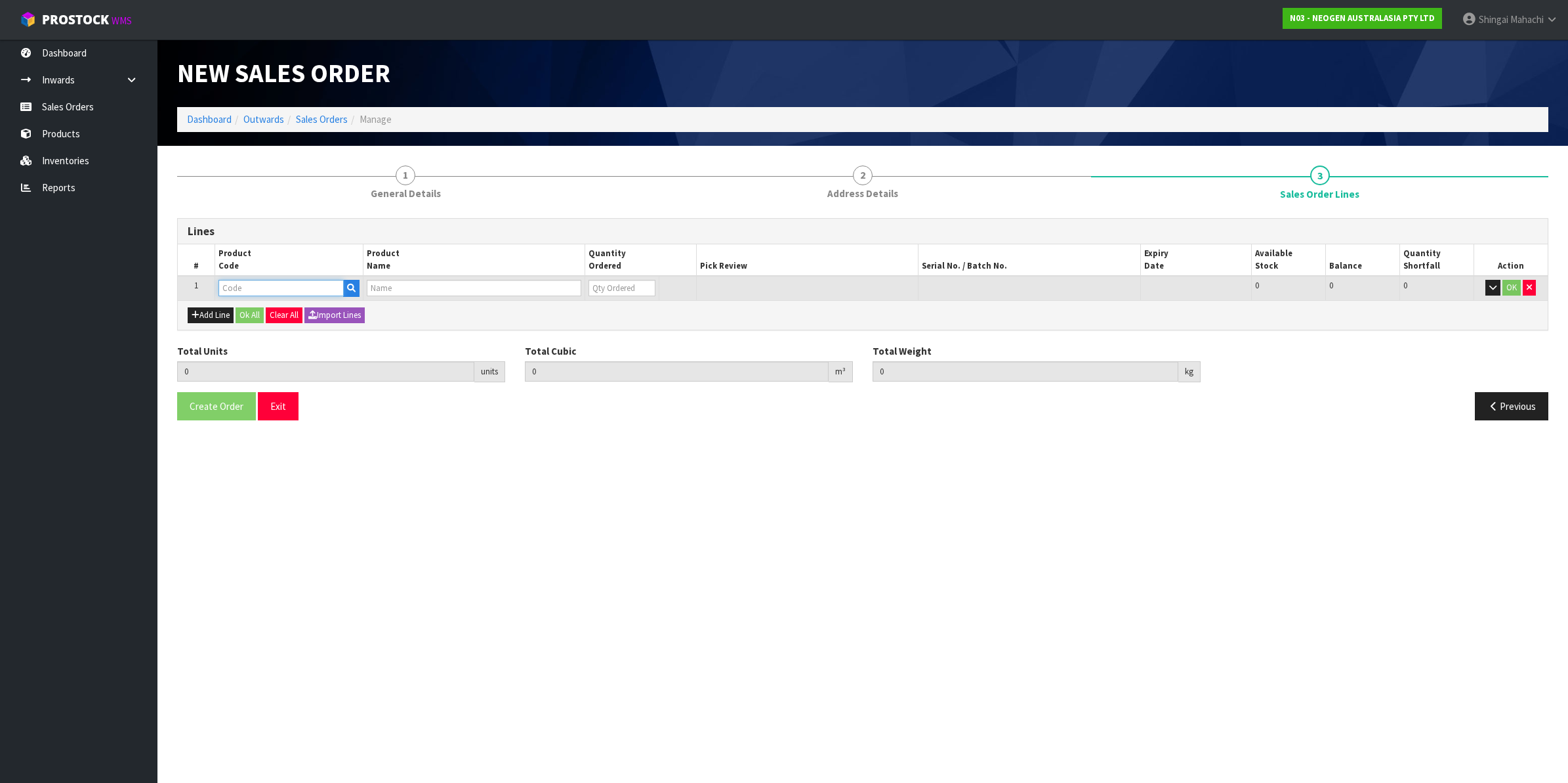
click at [222, 290] on input "text" at bounding box center [281, 288] width 126 height 17
type input "700002277"
type input "0.000000"
type input "0.000"
type input "7100126845 - 6414 PETRIFILM ECOLI/COLI CT PLT 500C PL"
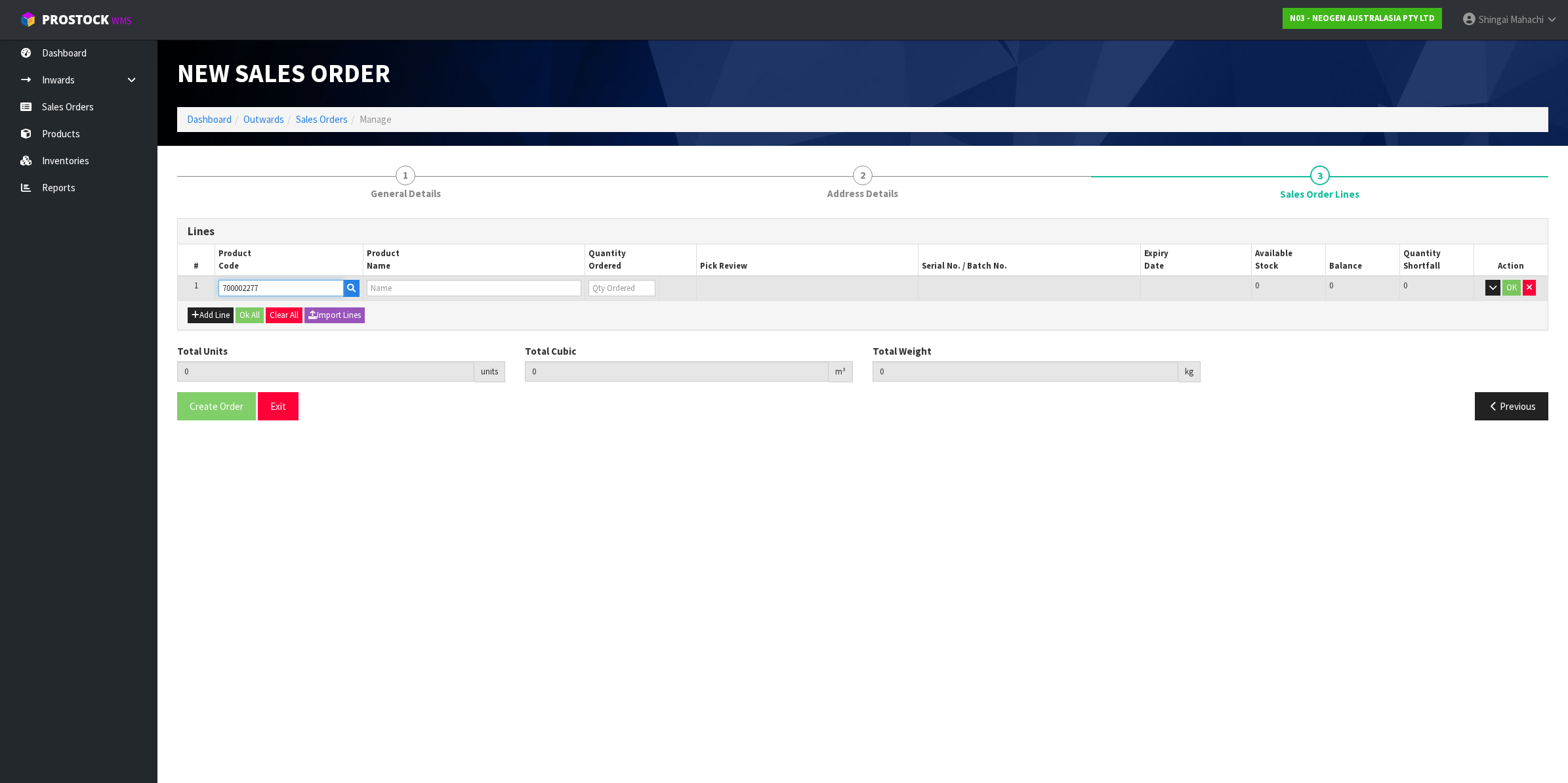
type input "0"
type input "700002277"
click at [580, 290] on tr "1 700002277 7100126845 - 6414 PETRIFILM ECOLI/COLI CT PLT 500C PL 0 BOX 20 20 0…" at bounding box center [863, 288] width 1370 height 25
type input "1"
type input "0.0114"
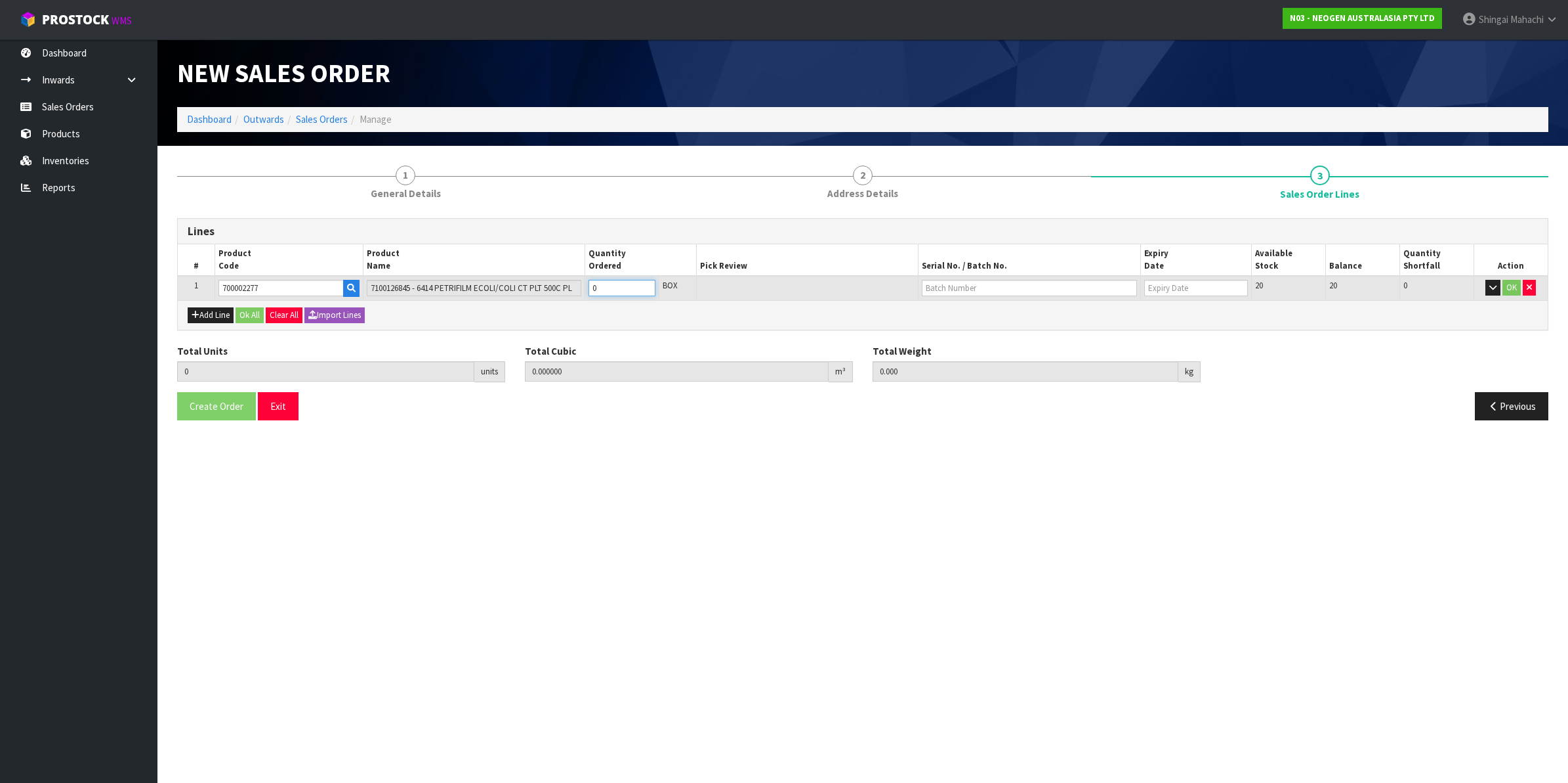
type input "1.7"
type input "1"
click at [1511, 280] on button "OK" at bounding box center [1512, 288] width 19 height 16
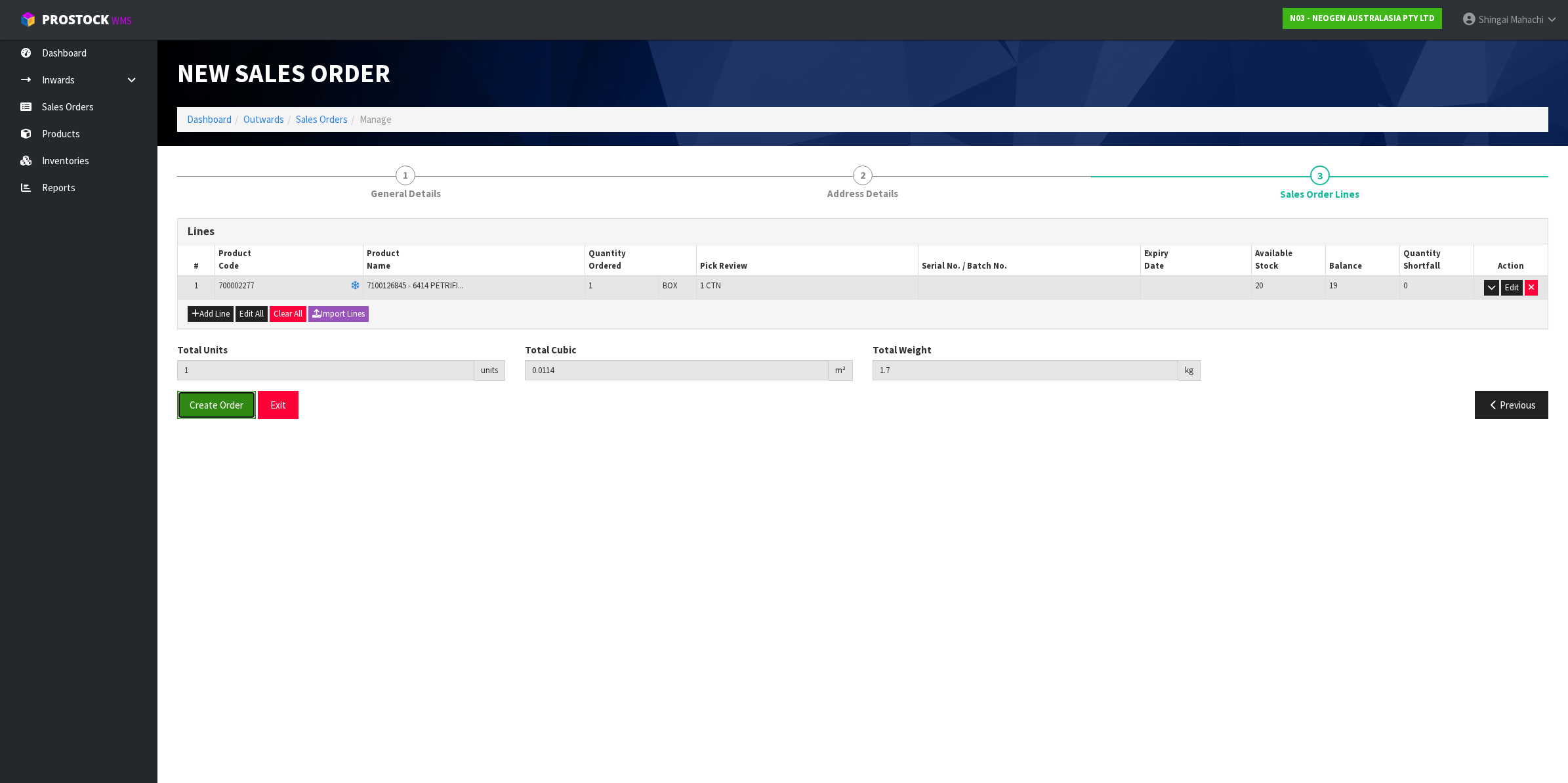
click at [219, 405] on span "Create Order" at bounding box center [217, 405] width 53 height 13
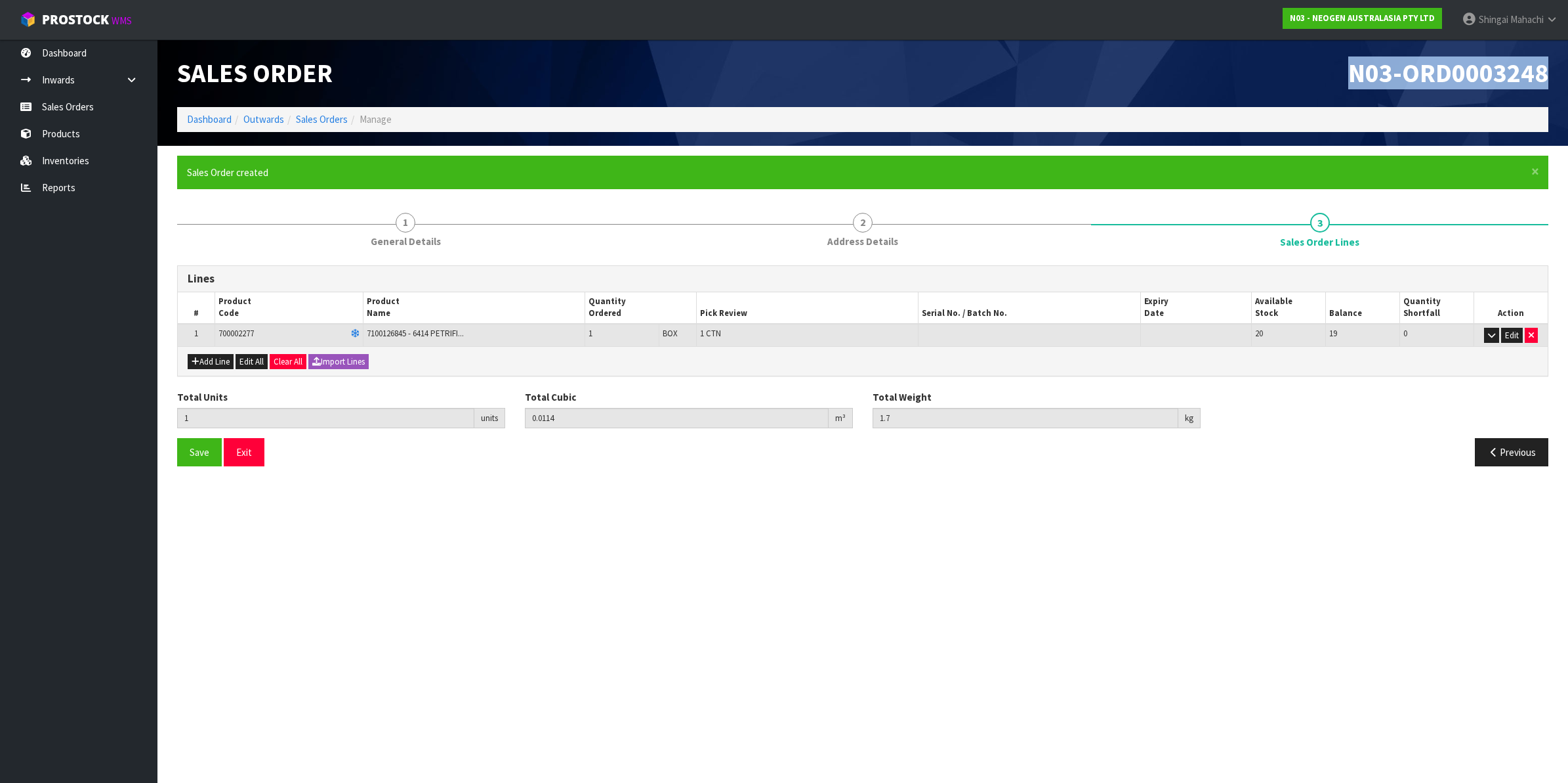
drag, startPoint x: 1347, startPoint y: 74, endPoint x: 1542, endPoint y: 83, distance: 195.2
click at [1542, 83] on h1 "N03-ORD0003248" at bounding box center [1210, 73] width 676 height 29
copy span "N03-ORD0003248"
click at [1552, 15] on icon at bounding box center [1552, 20] width 13 height 10
click at [1510, 49] on link "Logout" at bounding box center [1516, 52] width 104 height 18
